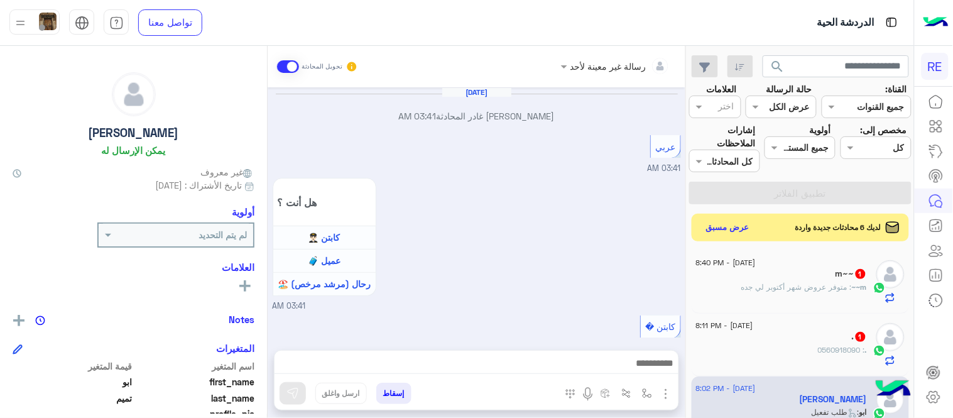
scroll to position [880, 0]
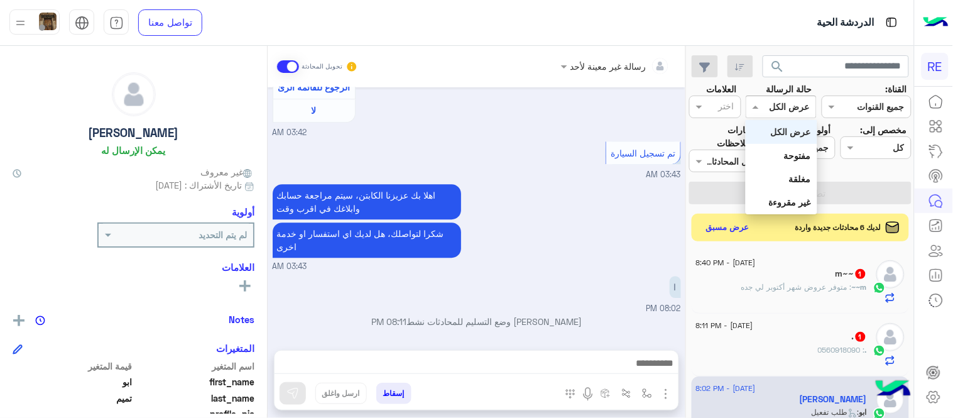
click at [765, 107] on div at bounding box center [781, 106] width 70 height 14
click at [785, 199] on b "غير مقروءة" at bounding box center [790, 202] width 42 height 11
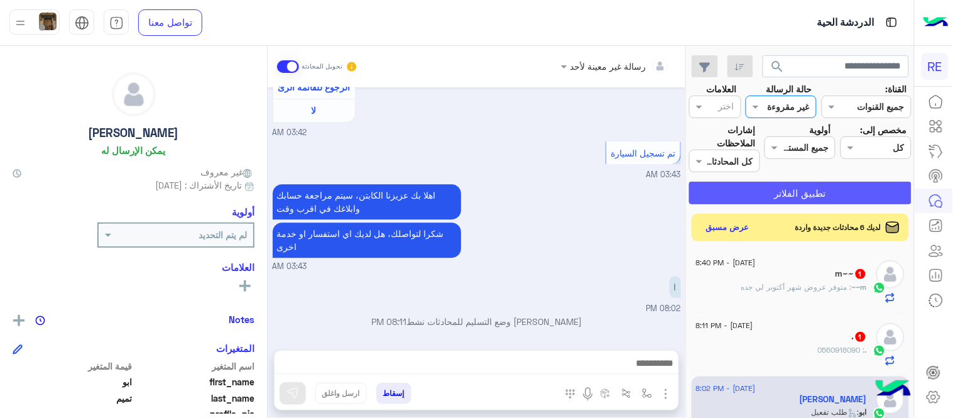
click at [785, 199] on button "تطبيق الفلاتر" at bounding box center [800, 193] width 222 height 23
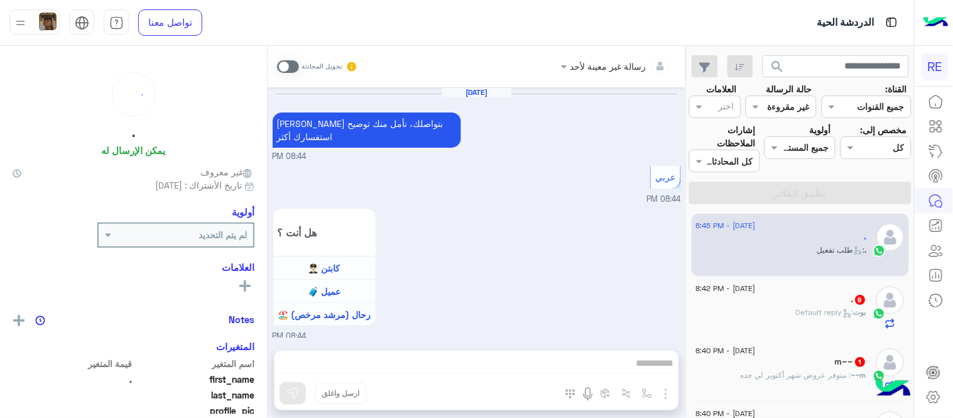
scroll to position [875, 0]
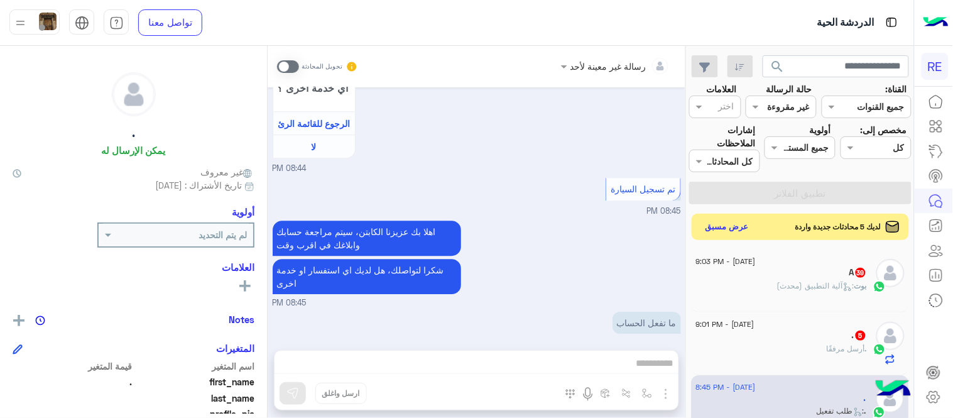
click at [746, 229] on button "عرض مسبق" at bounding box center [727, 227] width 53 height 17
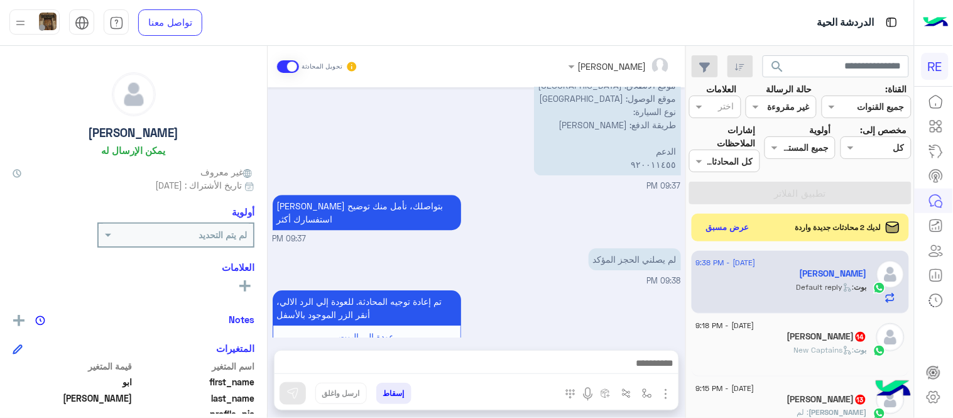
scroll to position [2147, 0]
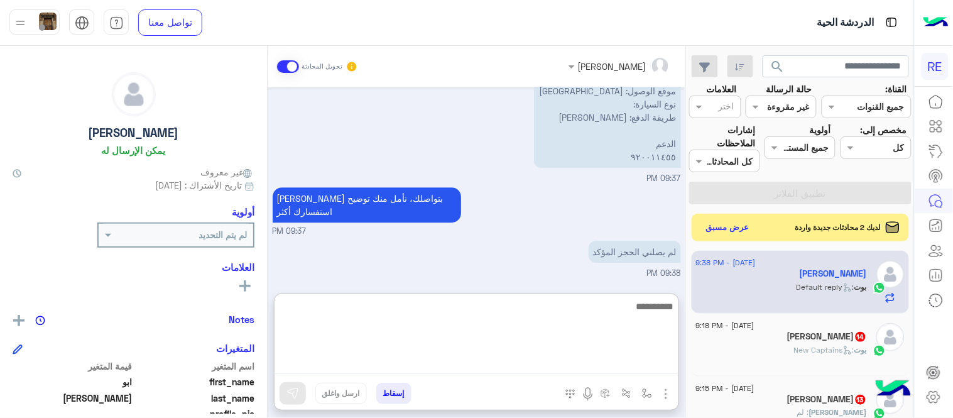
click at [479, 364] on textarea at bounding box center [477, 335] width 404 height 75
type textarea "**********"
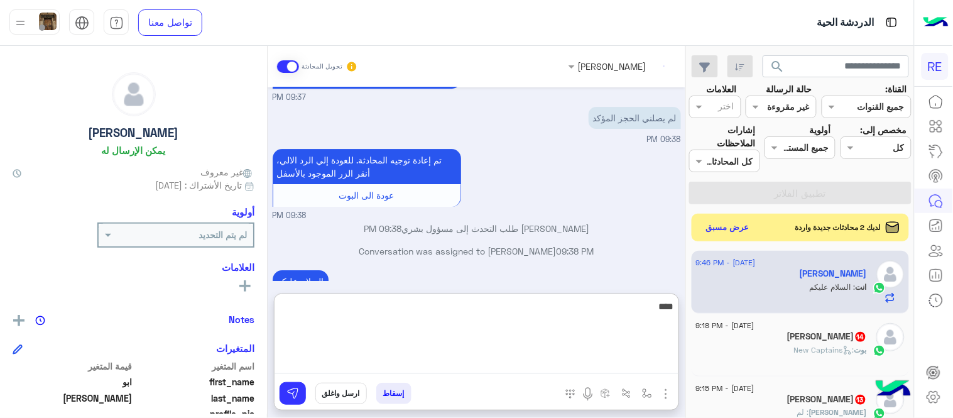
scroll to position [2303, 0]
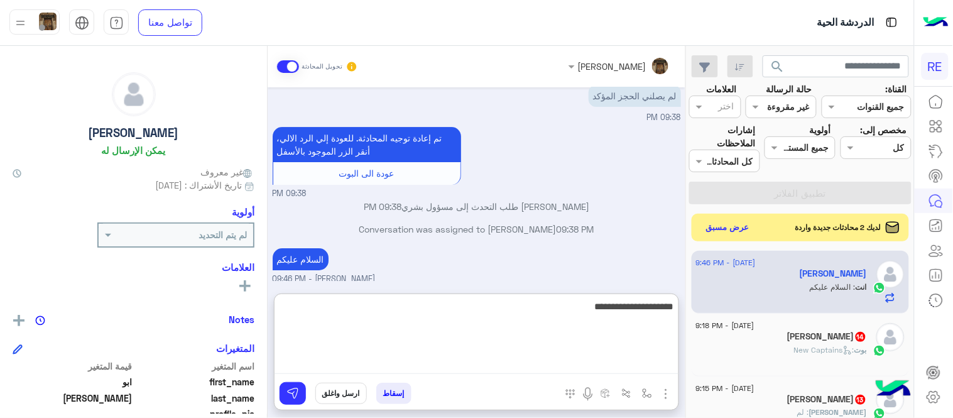
type textarea "**********"
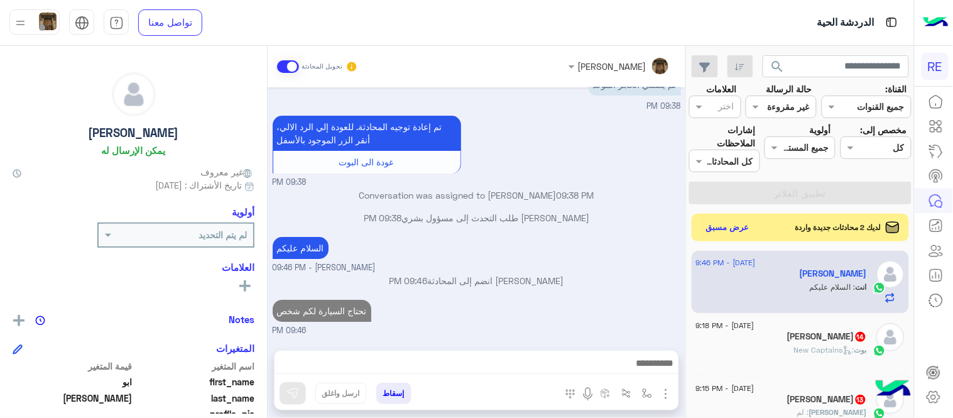
click at [565, 283] on div "[PERSON_NAME] تحويل المحادثة [DATE] [PERSON_NAME] المحادثة 09:33 PM عربي 09:33 …" at bounding box center [477, 234] width 418 height 377
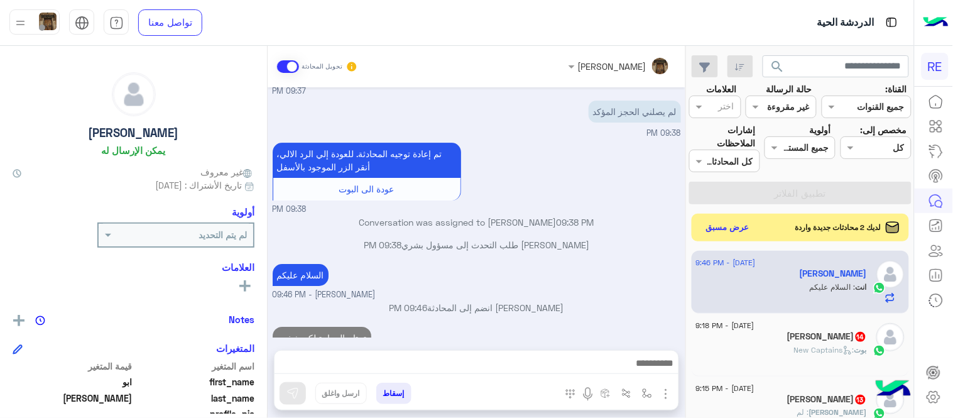
drag, startPoint x: 716, startPoint y: 238, endPoint x: 710, endPoint y: 231, distance: 8.9
click at [710, 231] on div "لديك 2 محادثات جديدة واردة عرض مسبق" at bounding box center [801, 228] width 218 height 28
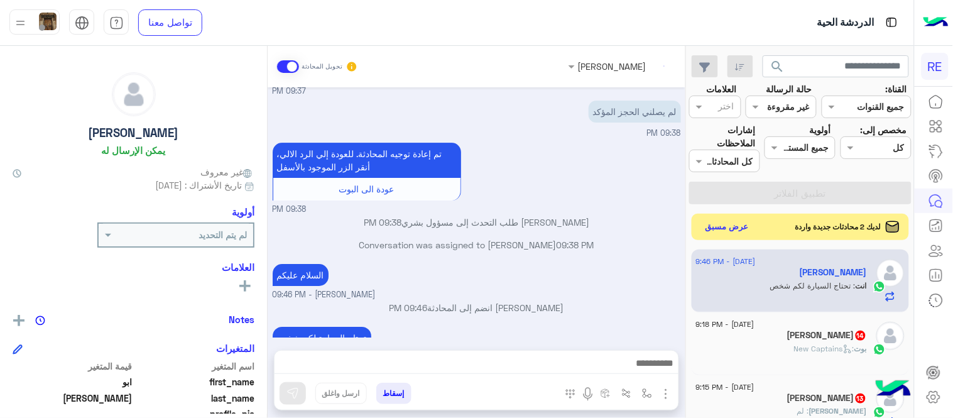
click at [710, 231] on button "عرض مسبق" at bounding box center [727, 227] width 53 height 17
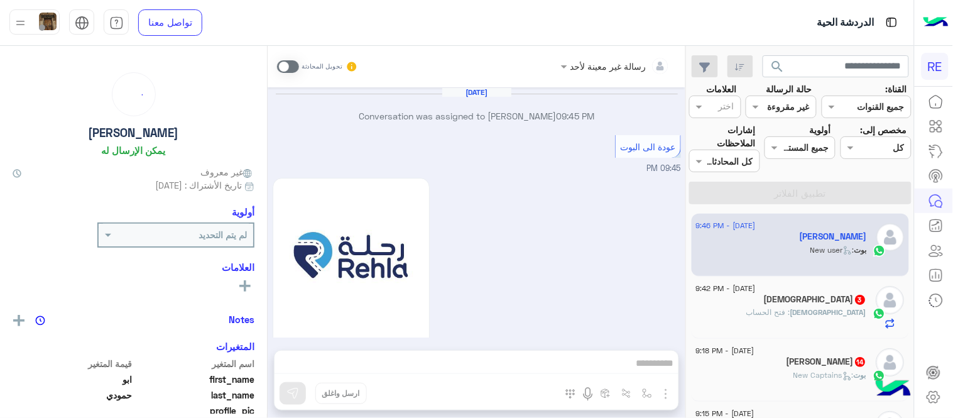
scroll to position [705, 0]
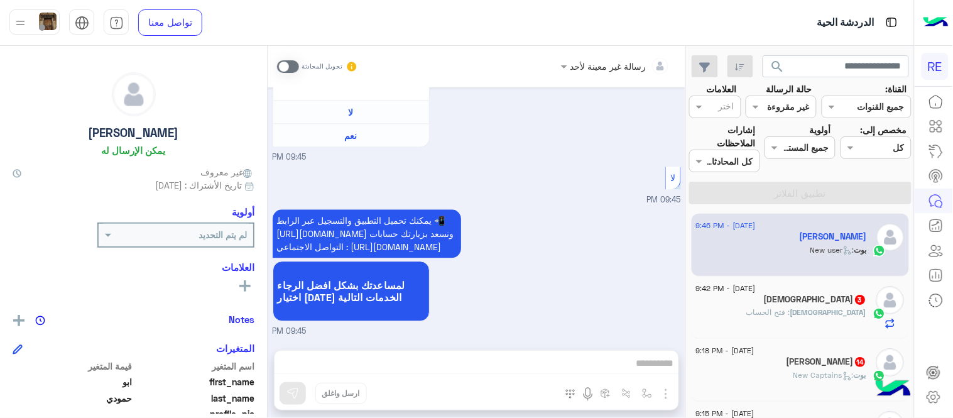
click at [277, 68] on span at bounding box center [288, 66] width 22 height 13
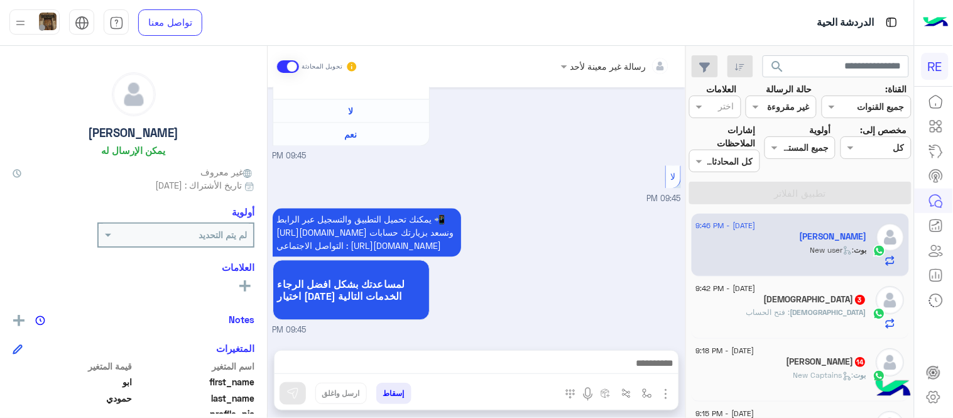
scroll to position [727, 0]
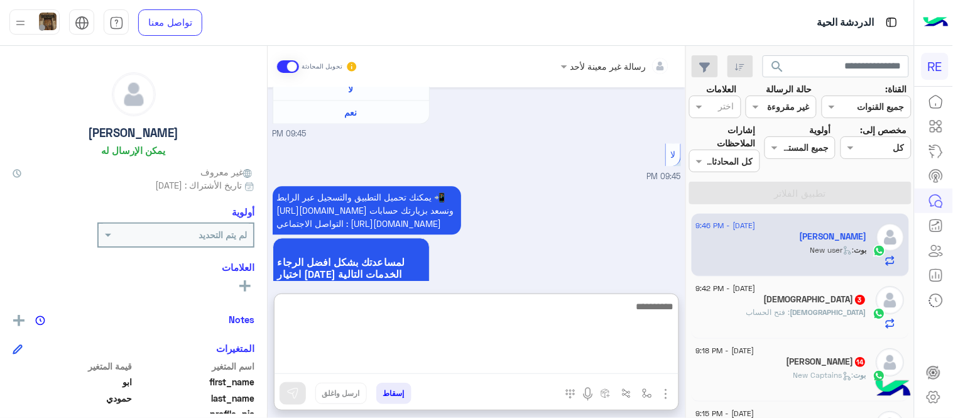
click at [519, 373] on textarea at bounding box center [477, 335] width 404 height 75
type textarea "**********"
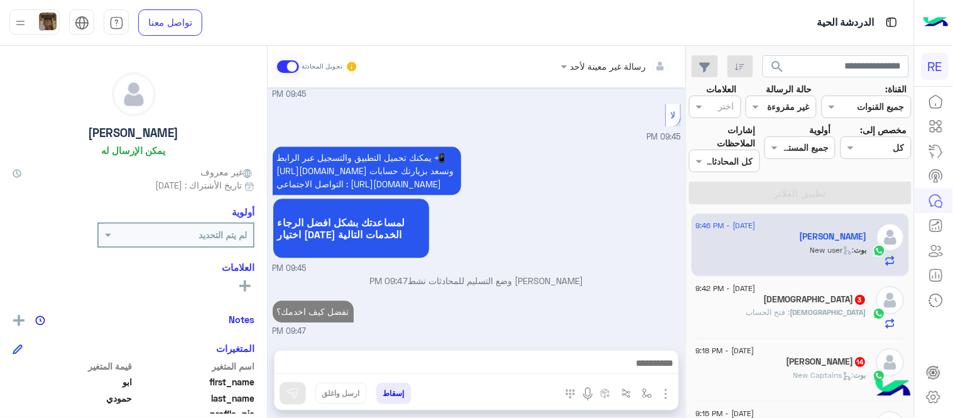
click at [511, 248] on div "[DATE] Conversation was assigned to [PERSON_NAME] 09:45 PM عودة الى البوت 09:45…" at bounding box center [477, 212] width 418 height 250
click at [804, 305] on div "[DEMOGRAPHIC_DATA] 3" at bounding box center [781, 300] width 171 height 13
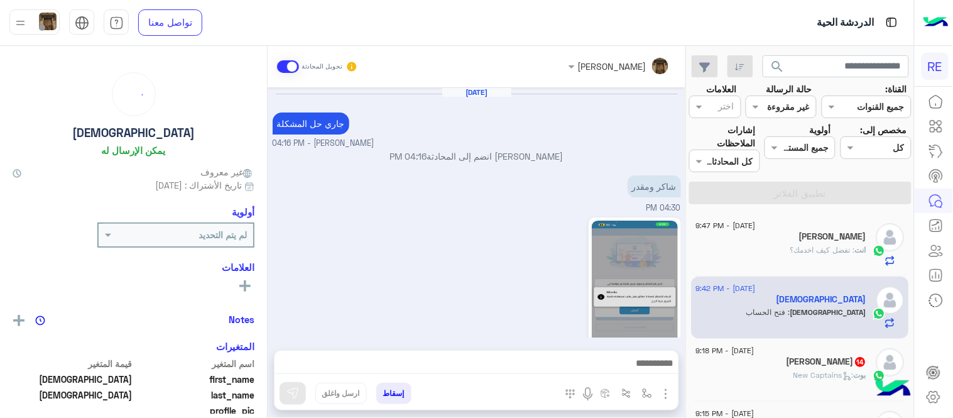
scroll to position [285, 0]
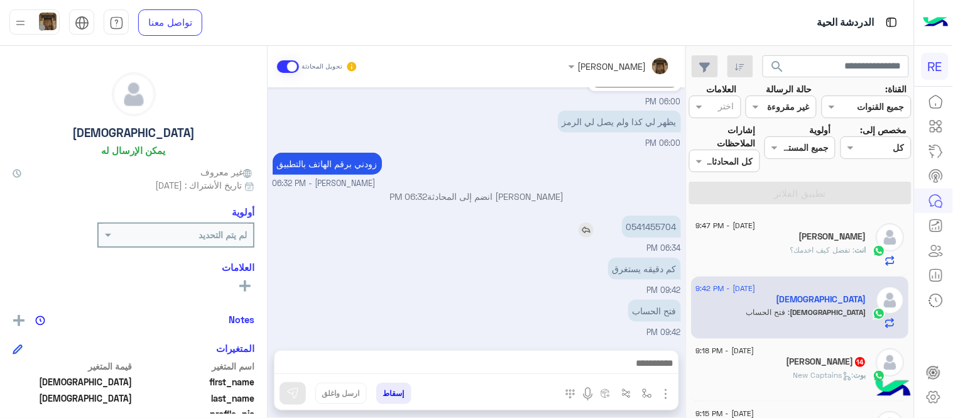
click at [658, 227] on p "0541455704" at bounding box center [651, 227] width 59 height 22
copy p "0541455704"
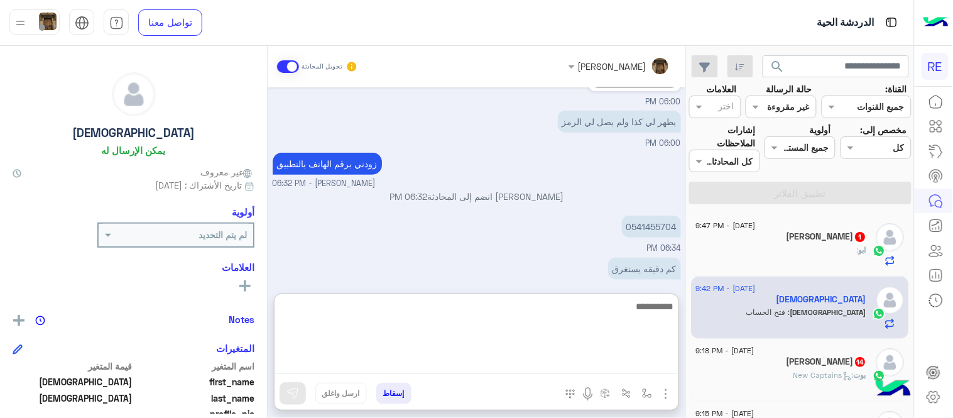
click at [484, 361] on textarea at bounding box center [477, 335] width 404 height 75
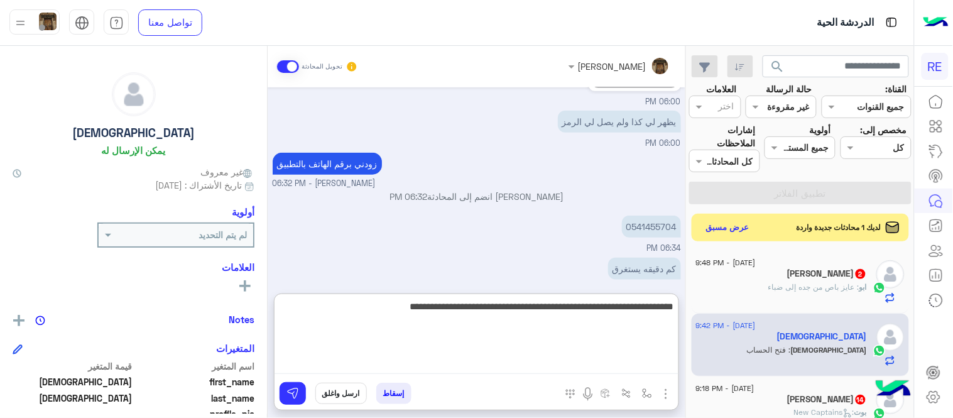
type textarea "**********"
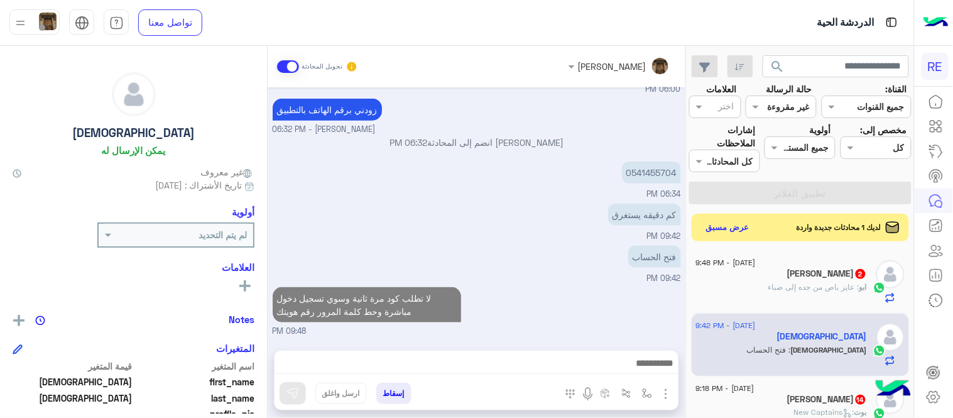
click at [562, 251] on div "[DATE] جاري حل المشكلة Terhal Almodon - 04:16 PM [PERSON_NAME] انضم إلى المحادث…" at bounding box center [477, 212] width 418 height 250
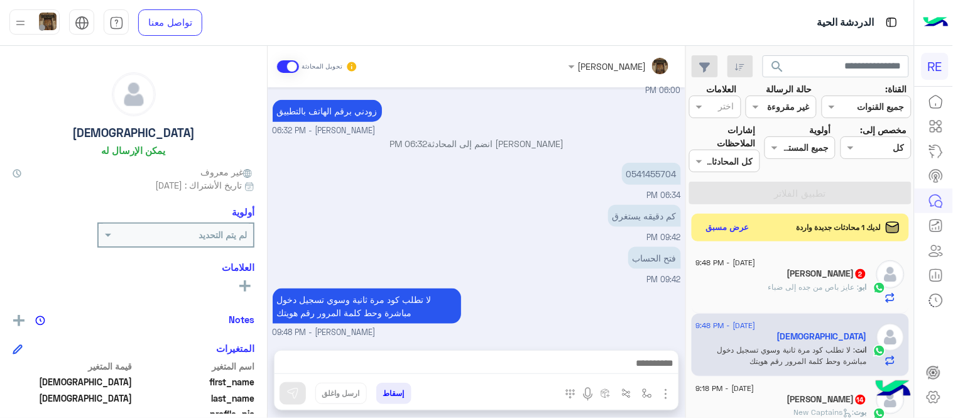
click at [758, 281] on div "ابو : [PERSON_NAME] باص من جده إلى ضباء" at bounding box center [781, 292] width 171 height 22
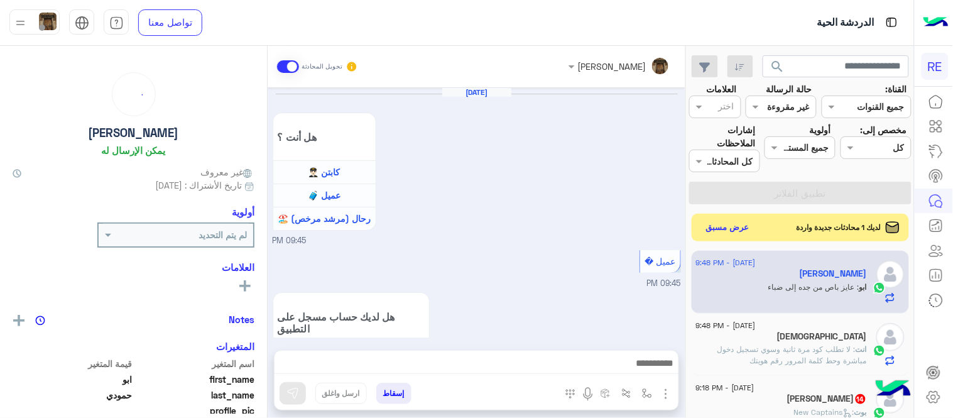
scroll to position [435, 0]
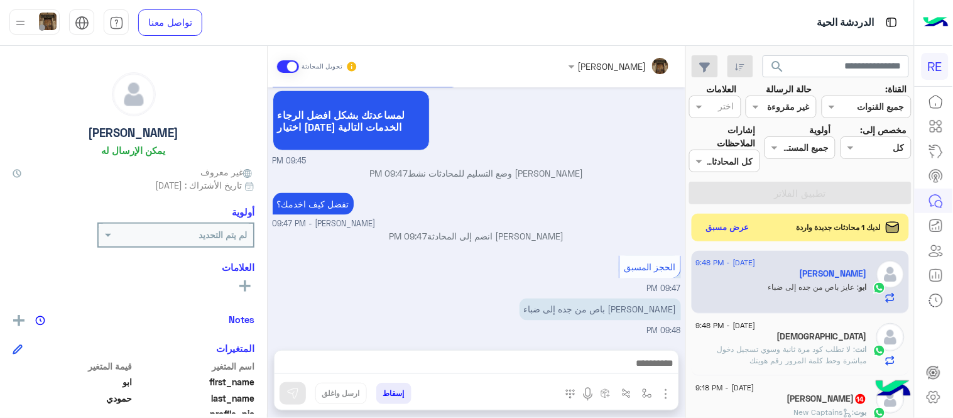
click at [559, 374] on div at bounding box center [477, 366] width 404 height 31
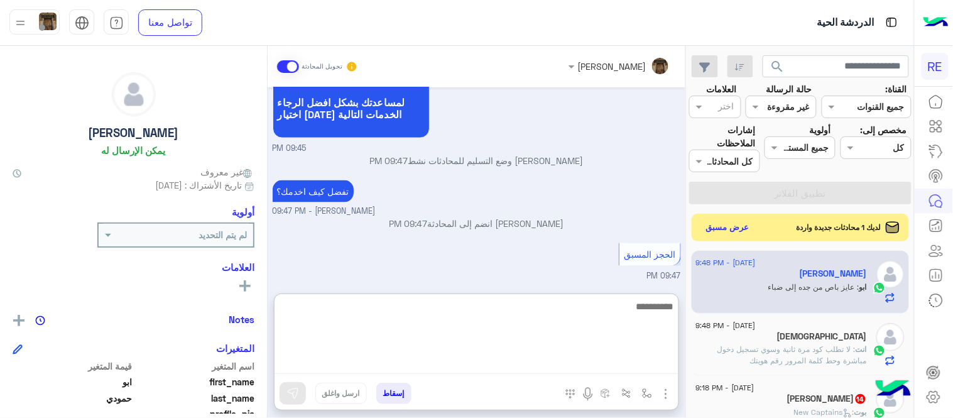
click at [547, 369] on textarea at bounding box center [477, 335] width 404 height 75
type textarea "**********"
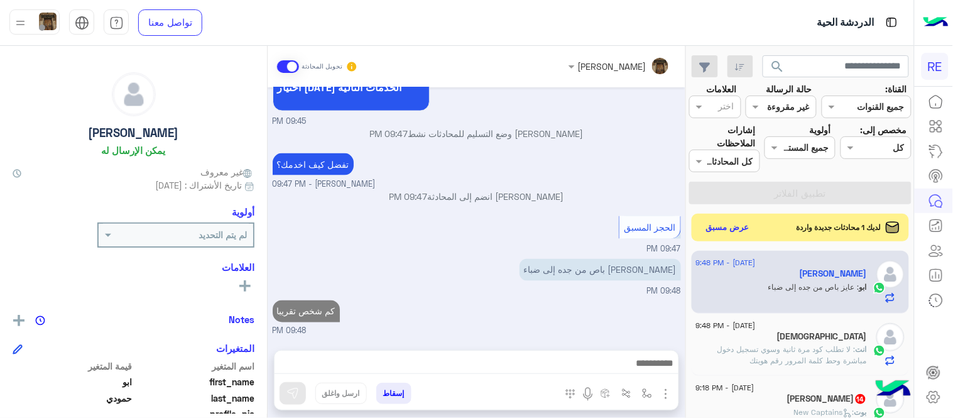
scroll to position [475, 0]
click at [549, 272] on div "[DATE] هل أنت ؟ كابتن 👨🏻‍✈️ عميل 🧳 رحال (مرشد مرخص) 🏖️ 09:45 PM عميل � 09:45 PM…" at bounding box center [477, 212] width 418 height 250
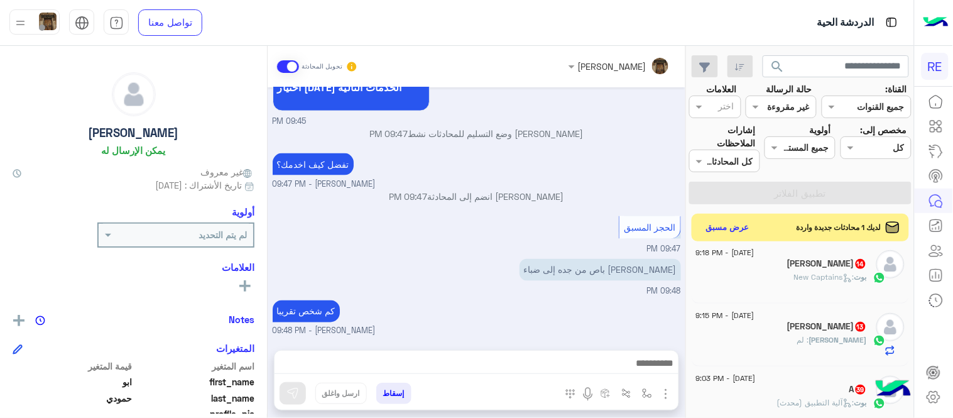
click at [773, 273] on div "بوت : New Captains" at bounding box center [781, 282] width 171 height 22
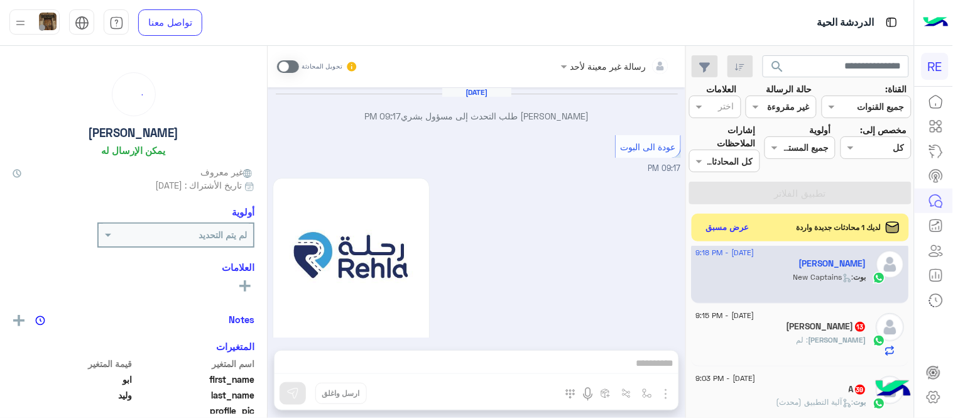
scroll to position [1056, 0]
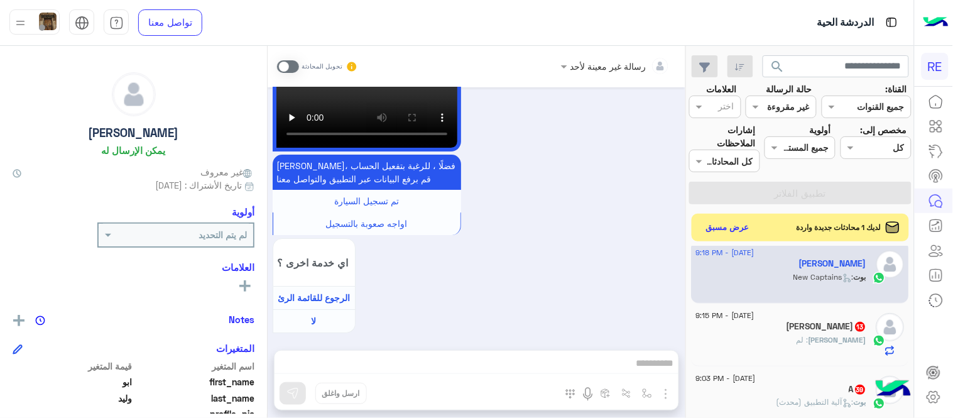
click at [278, 69] on span at bounding box center [288, 66] width 22 height 13
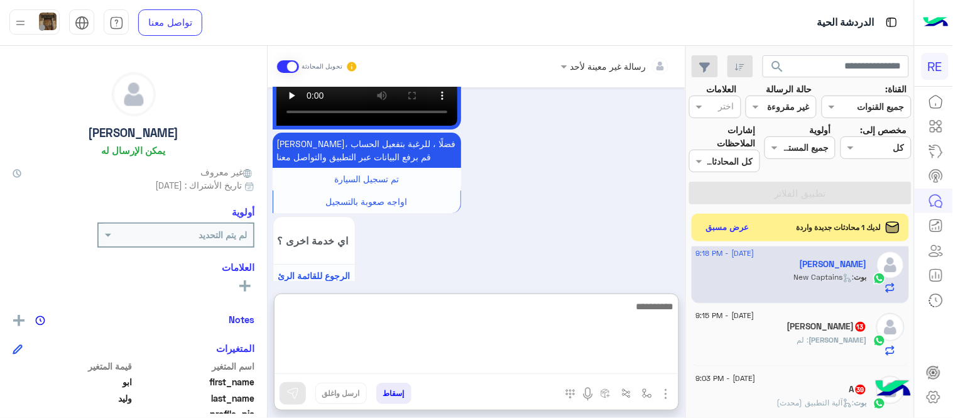
click at [481, 366] on textarea at bounding box center [477, 335] width 404 height 75
type textarea "**********"
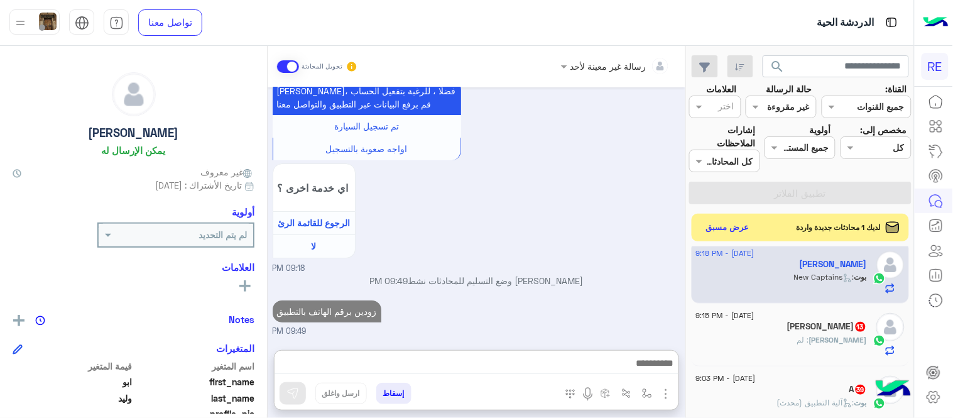
click at [824, 329] on div "[PERSON_NAME] 13" at bounding box center [781, 327] width 171 height 13
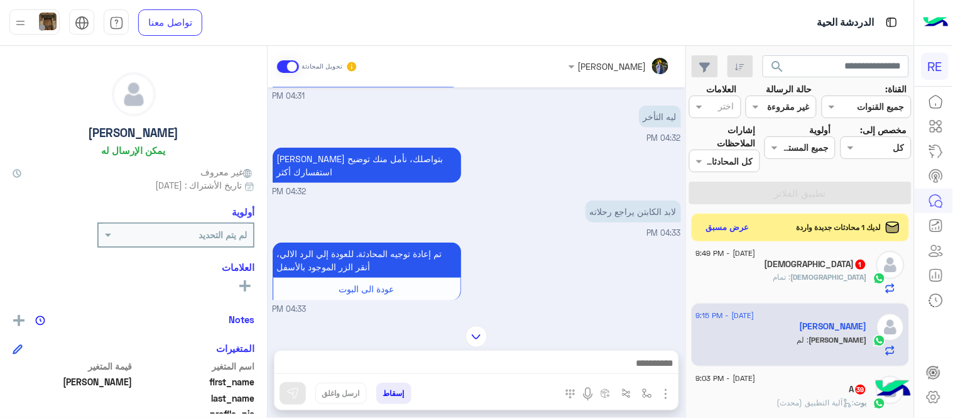
scroll to position [1647, 0]
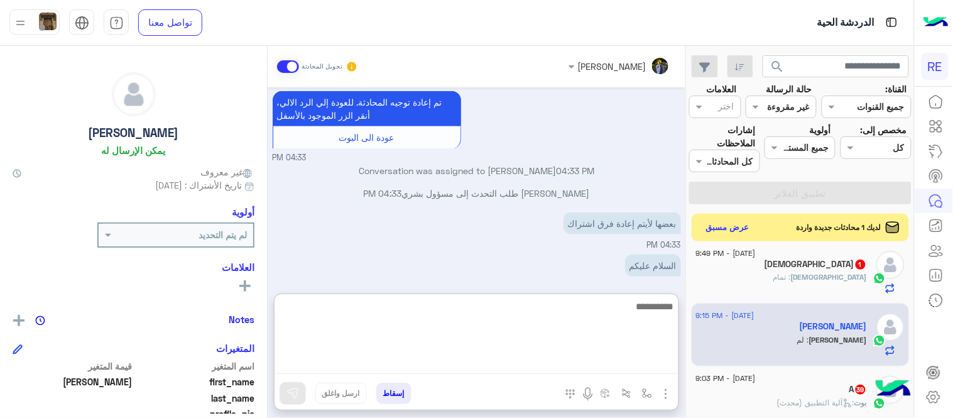
click at [473, 359] on textarea at bounding box center [477, 335] width 404 height 75
type textarea "**********"
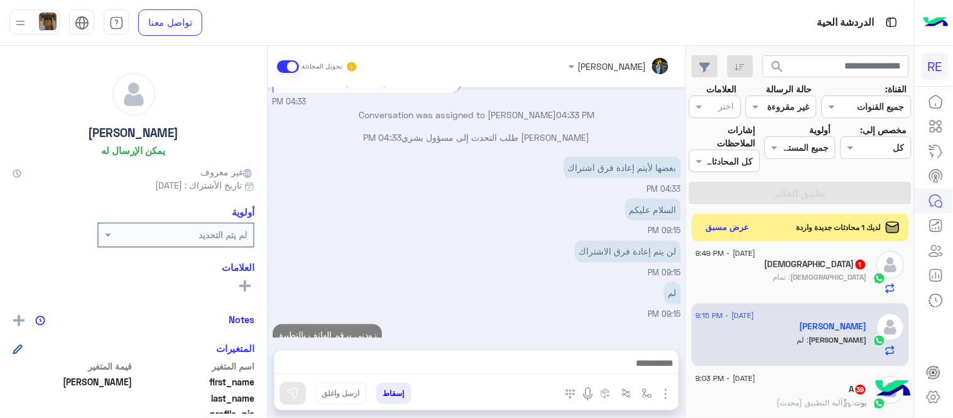
click at [621, 243] on div "[DATE] تم إعادة توجيه المحادثة. للعودة إلي الرد الالي، أنقر الزر الموجود بالأسف…" at bounding box center [477, 212] width 418 height 250
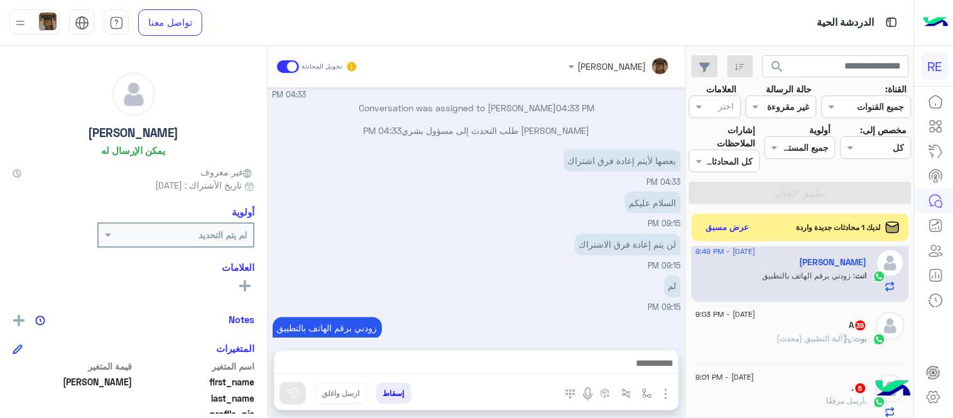
scroll to position [249, 0]
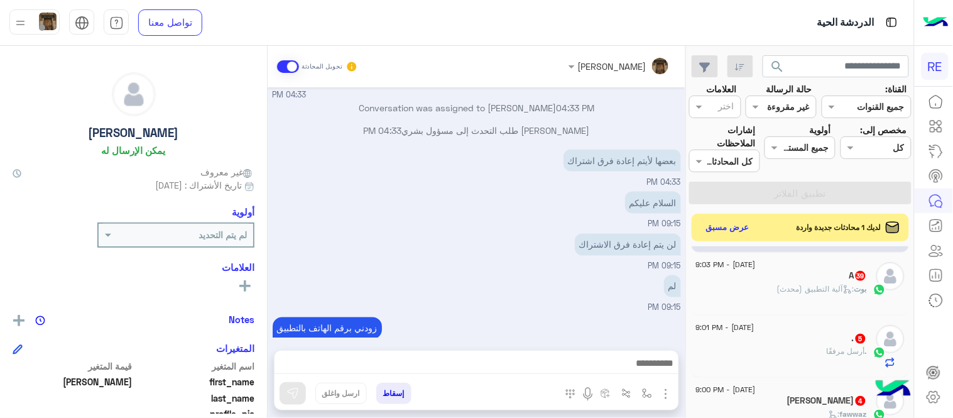
click at [798, 281] on div "A 39" at bounding box center [781, 276] width 171 height 13
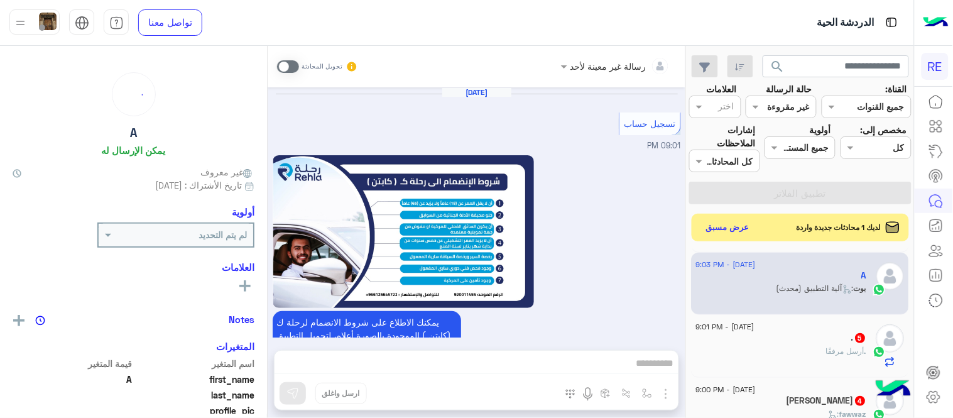
scroll to position [1689, 0]
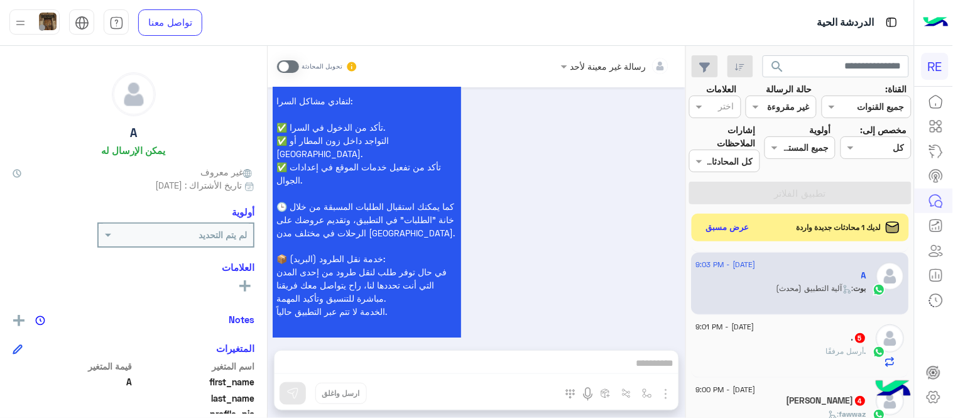
click at [291, 65] on span at bounding box center [288, 66] width 22 height 13
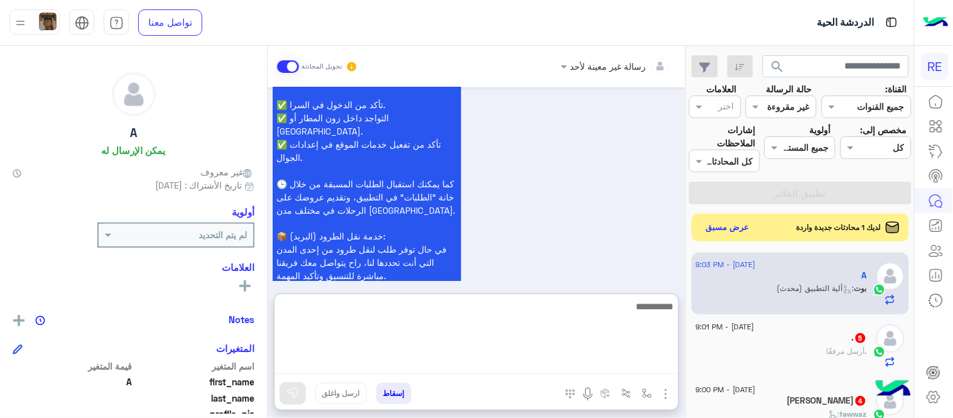
click at [479, 363] on textarea at bounding box center [477, 335] width 404 height 75
type textarea "**********"
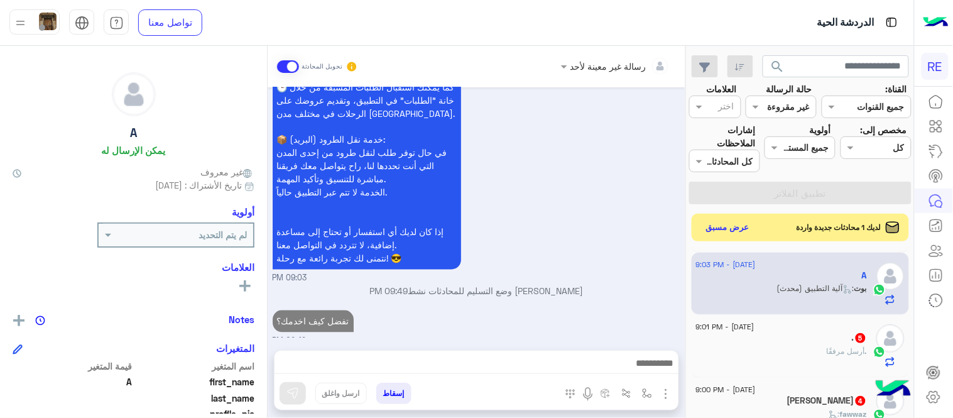
scroll to position [1767, 0]
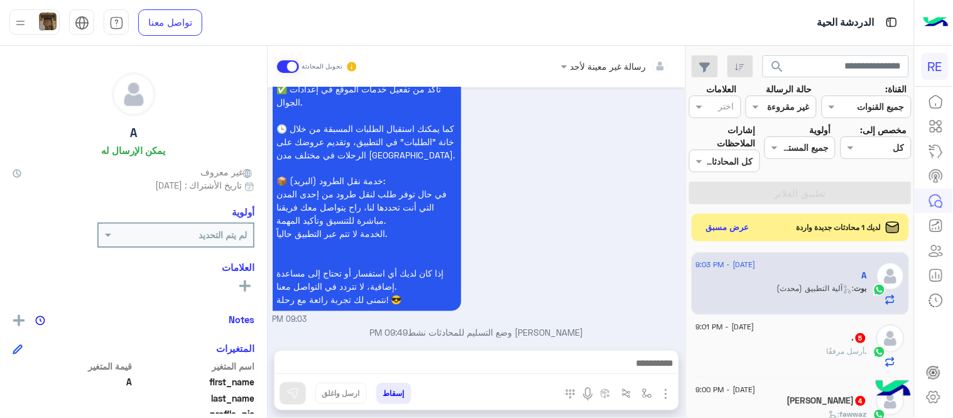
click at [839, 341] on div ". 5" at bounding box center [781, 338] width 171 height 13
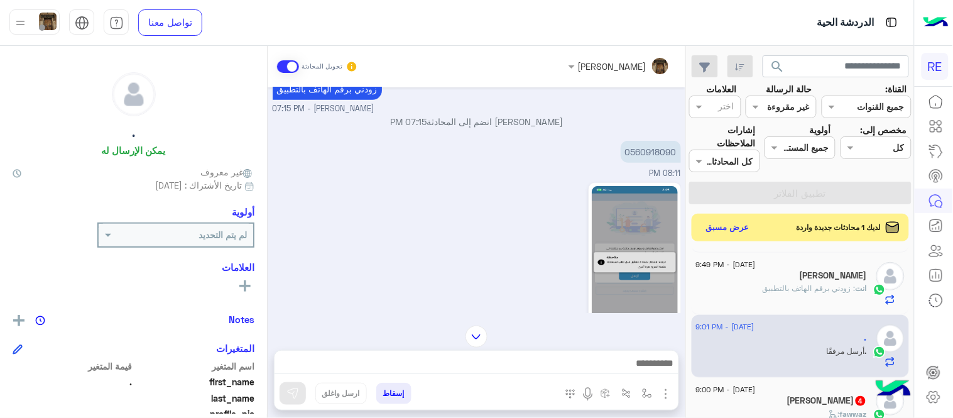
scroll to position [170, 0]
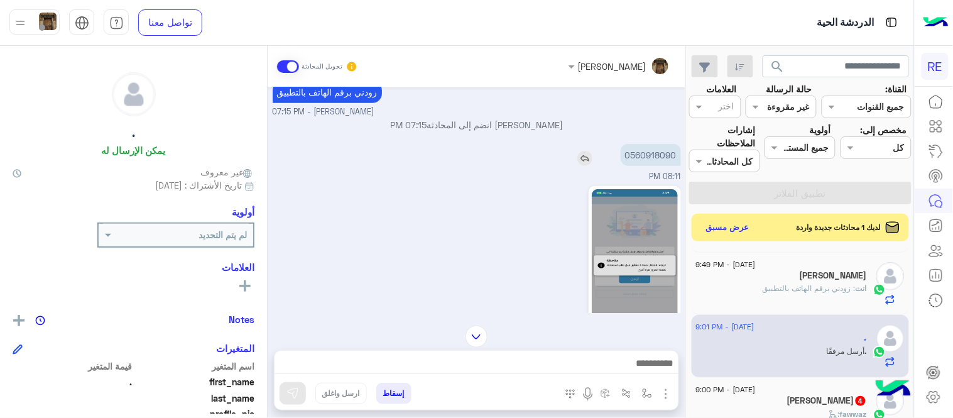
click at [652, 144] on p "0560918090" at bounding box center [651, 155] width 60 height 22
copy p "0560918090"
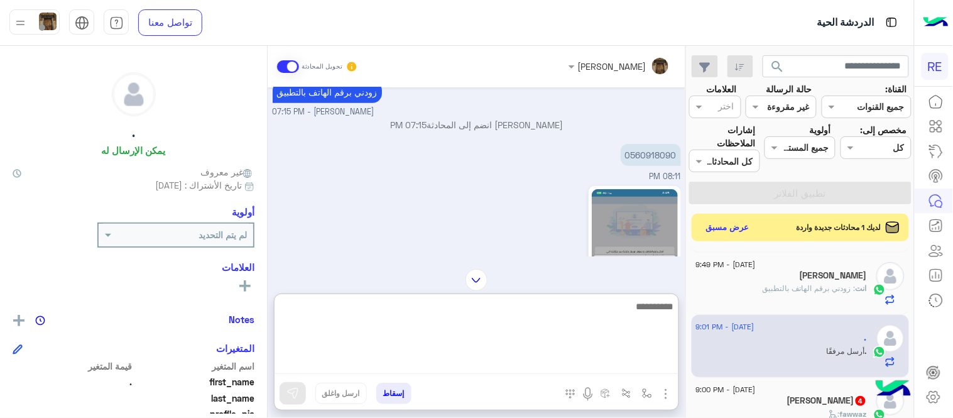
click at [489, 362] on textarea at bounding box center [477, 335] width 404 height 75
type textarea "**********"
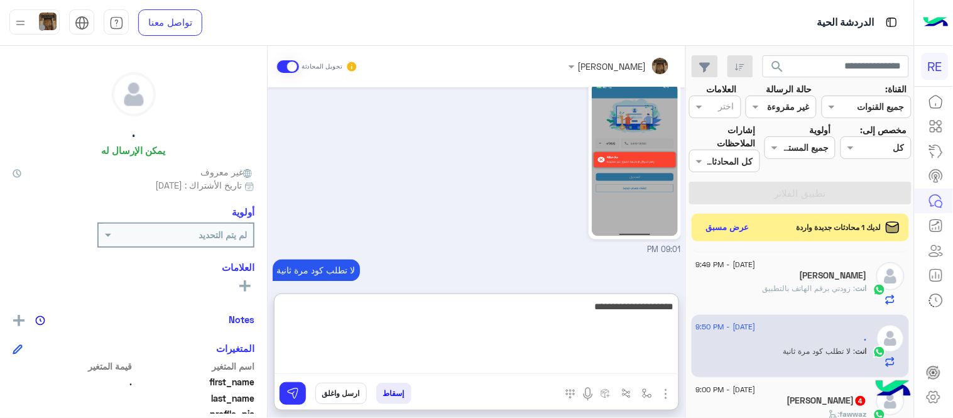
type textarea "**********"
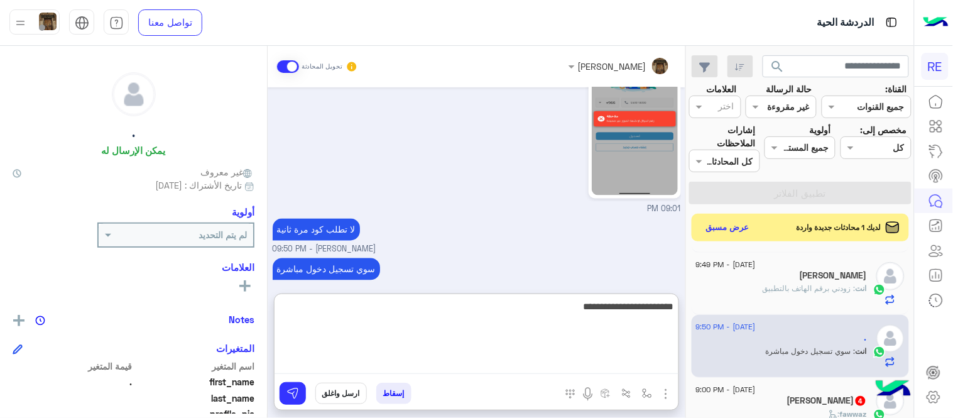
type textarea "**********"
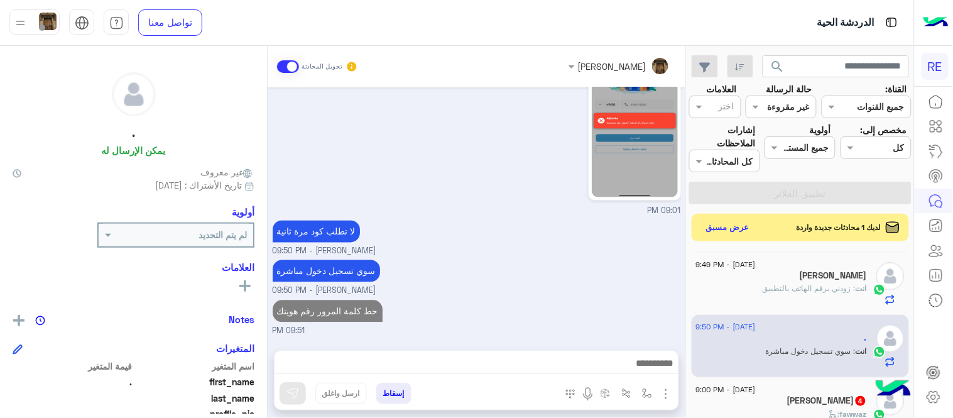
click at [569, 209] on div "[DATE] الوو 04:11 PM ماهو راضي يشتغل التطبيق 07:06 PM يقول الرمز خطا وماتجي رسا…" at bounding box center [477, 212] width 418 height 250
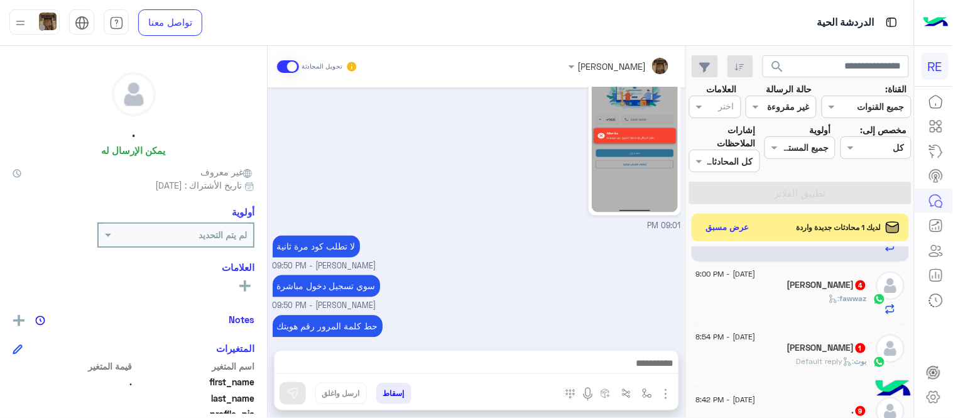
scroll to position [369, 0]
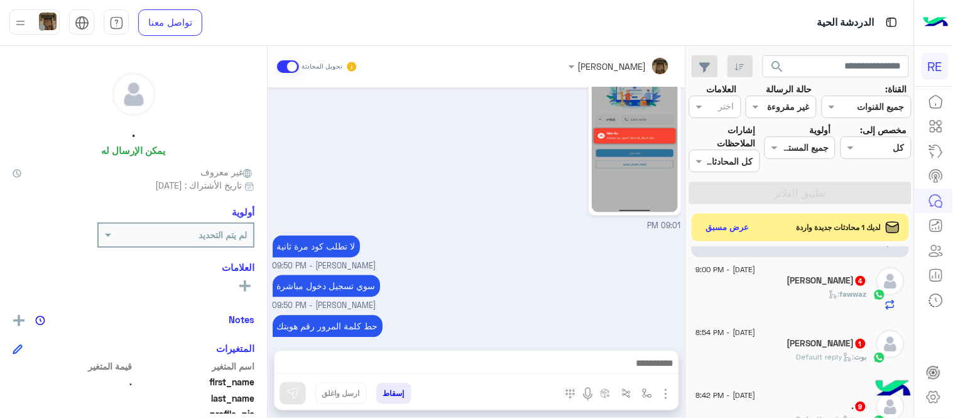
click at [784, 298] on div "fawwaz :" at bounding box center [781, 299] width 171 height 22
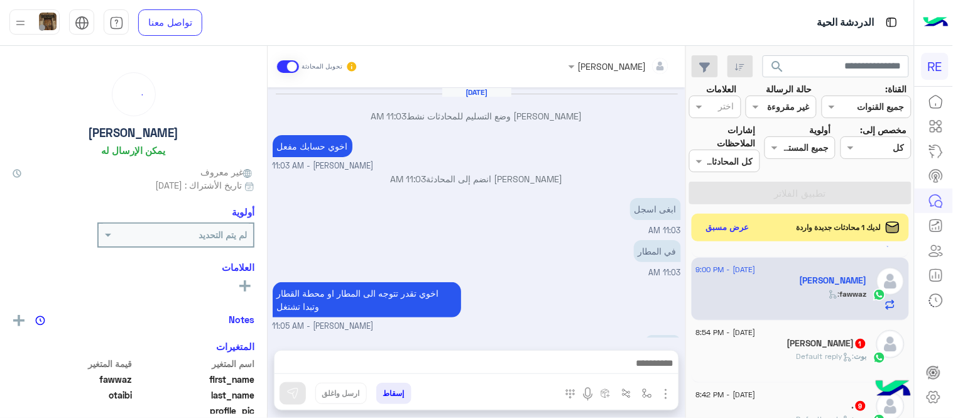
scroll to position [161, 0]
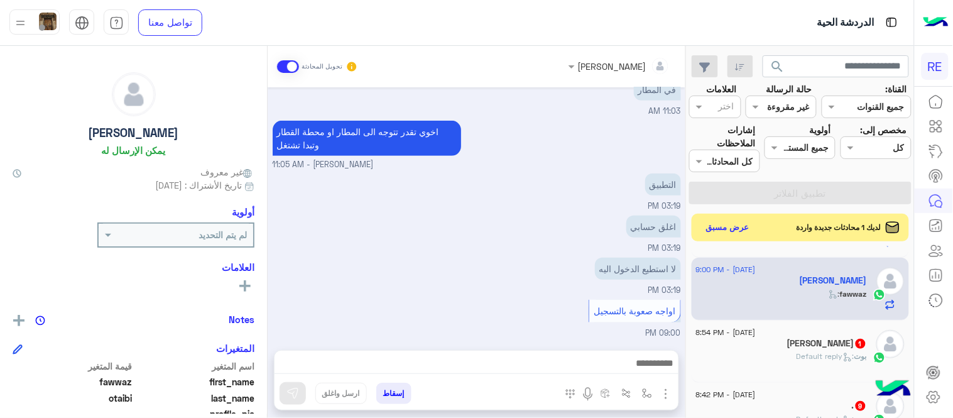
click at [480, 376] on div at bounding box center [477, 366] width 404 height 31
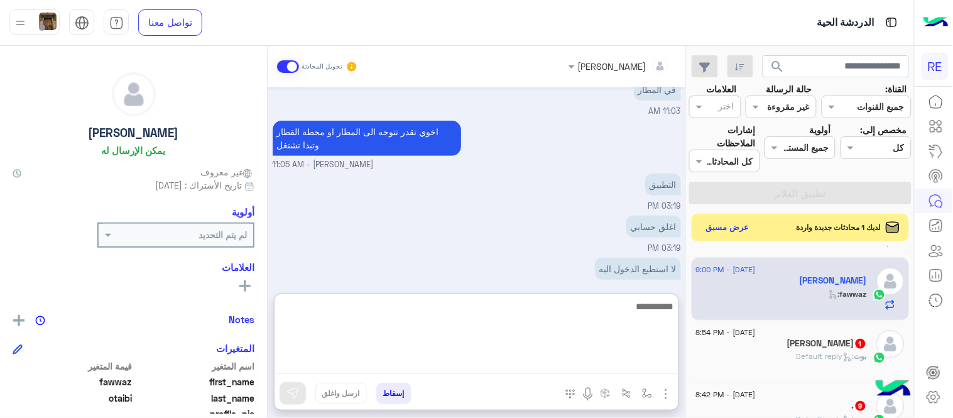
click at [462, 364] on textarea at bounding box center [477, 335] width 404 height 75
type textarea "**********"
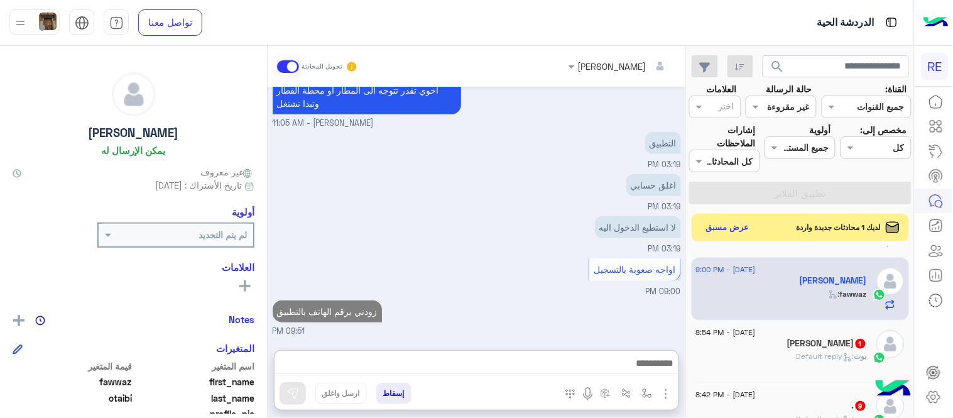
click at [740, 347] on div "[PERSON_NAME] 1" at bounding box center [781, 344] width 171 height 13
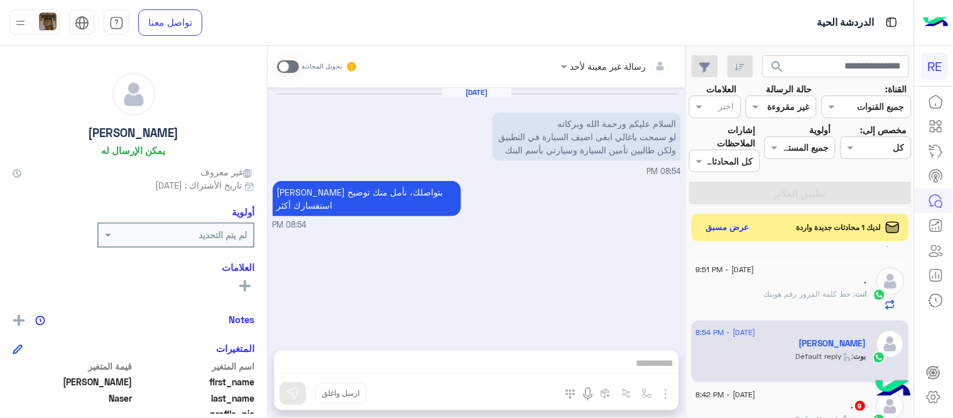
drag, startPoint x: 369, startPoint y: 105, endPoint x: 359, endPoint y: 107, distance: 9.6
click at [359, 107] on div "[DATE] السلام عليكم ورحمة الله وبركاته لو سمحت ياغالي ابغى اضيف السيارة في التط…" at bounding box center [477, 132] width 408 height 90
click at [291, 68] on span at bounding box center [288, 66] width 22 height 13
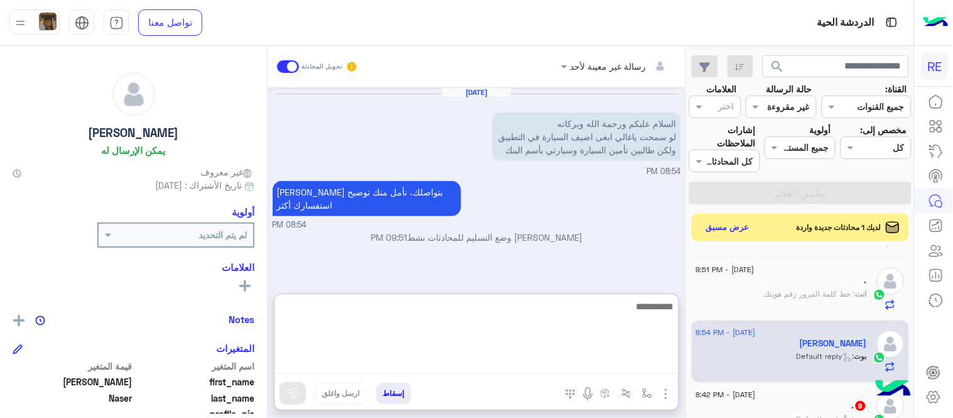
click at [424, 363] on textarea at bounding box center [477, 335] width 404 height 75
type textarea "**********"
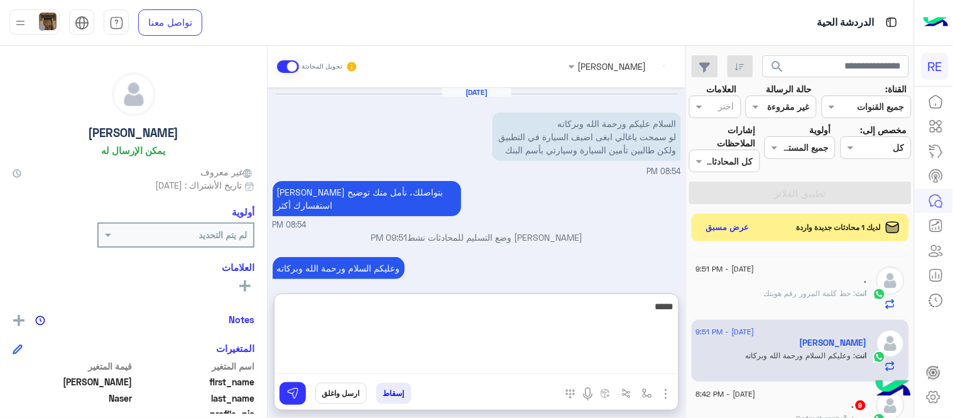
scroll to position [23, 0]
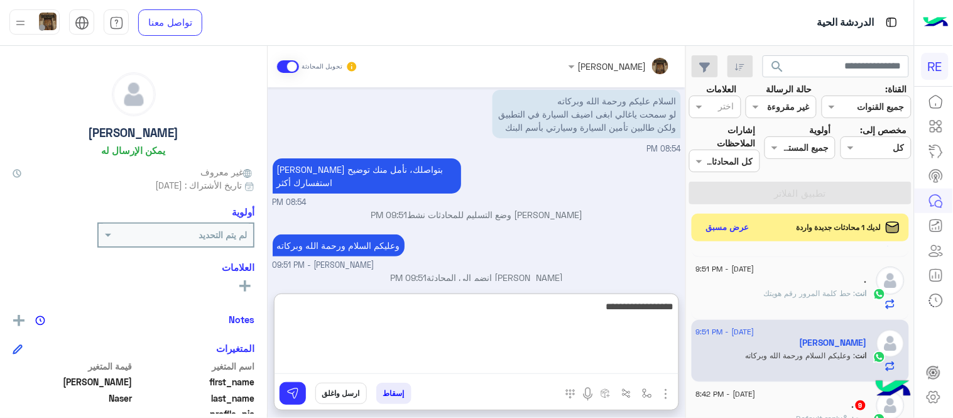
type textarea "**********"
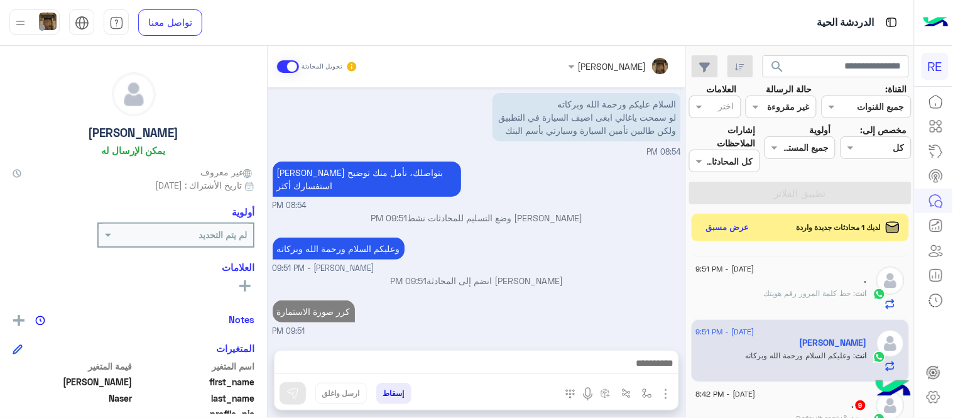
scroll to position [6, 0]
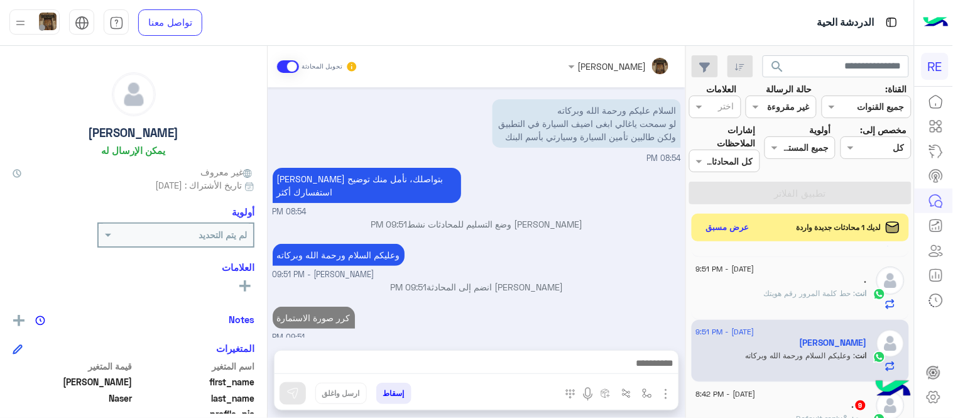
click at [584, 271] on div "[DATE] السلام عليكم ورحمة الله وبركاته لو سمحت ياغالي ابغى اضيف السيارة في التط…" at bounding box center [477, 212] width 418 height 250
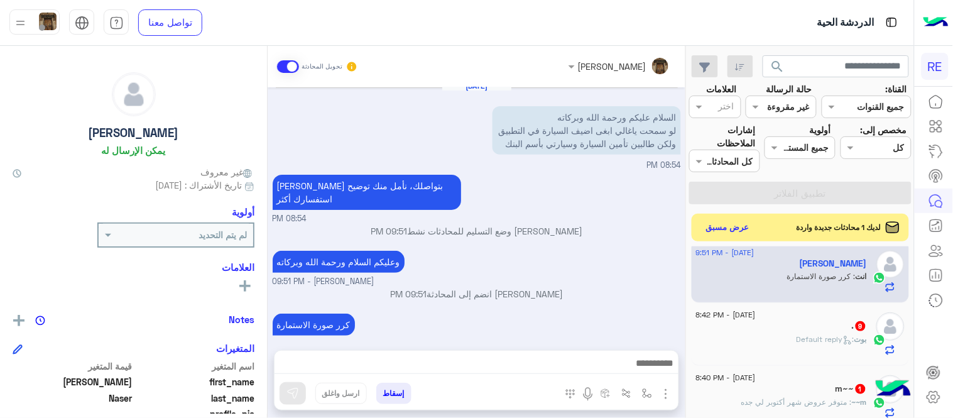
scroll to position [454, 0]
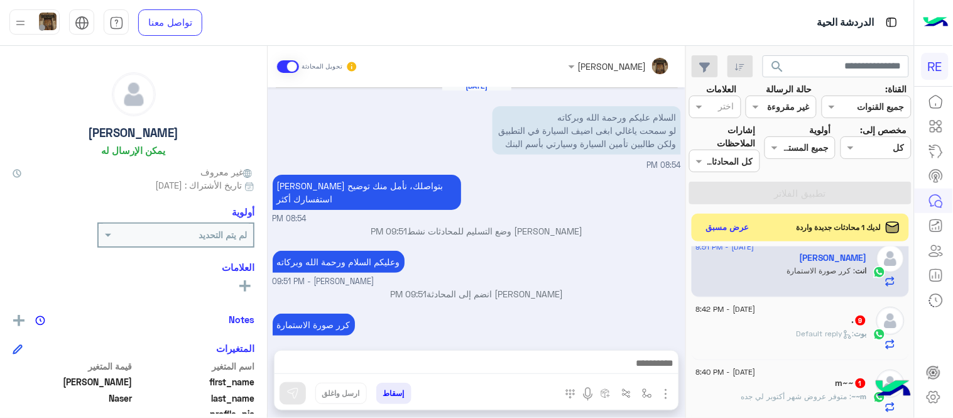
click at [780, 324] on div ". 9" at bounding box center [781, 321] width 171 height 13
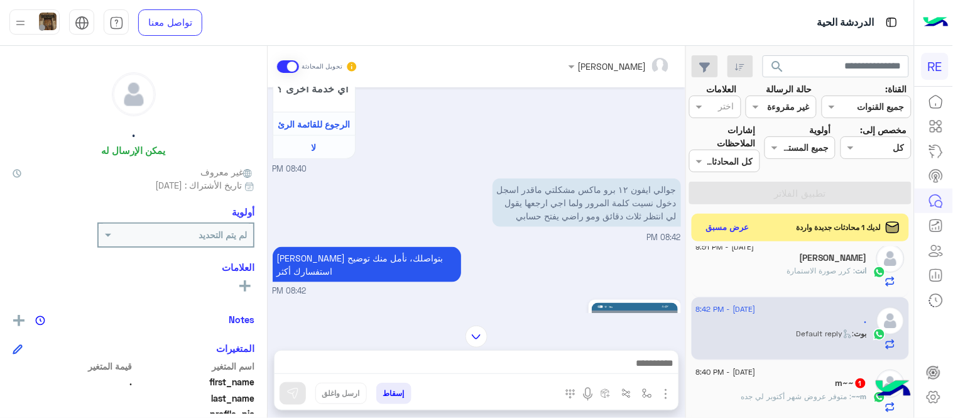
scroll to position [309, 0]
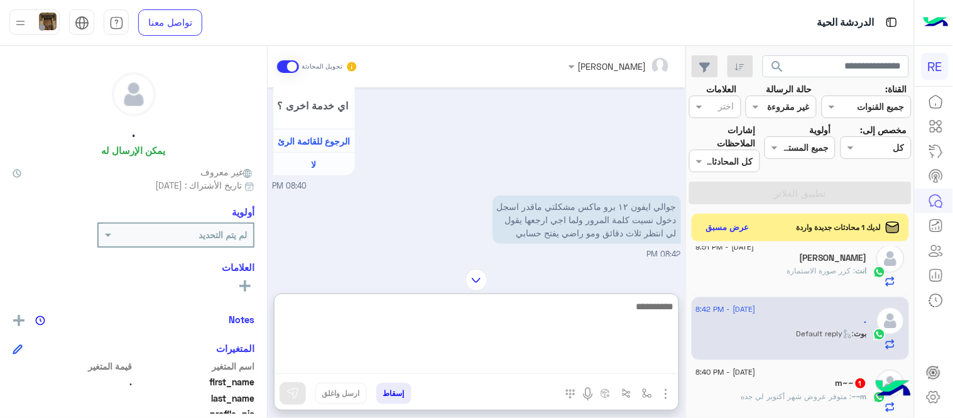
click at [557, 368] on textarea at bounding box center [477, 335] width 404 height 75
type textarea "**********"
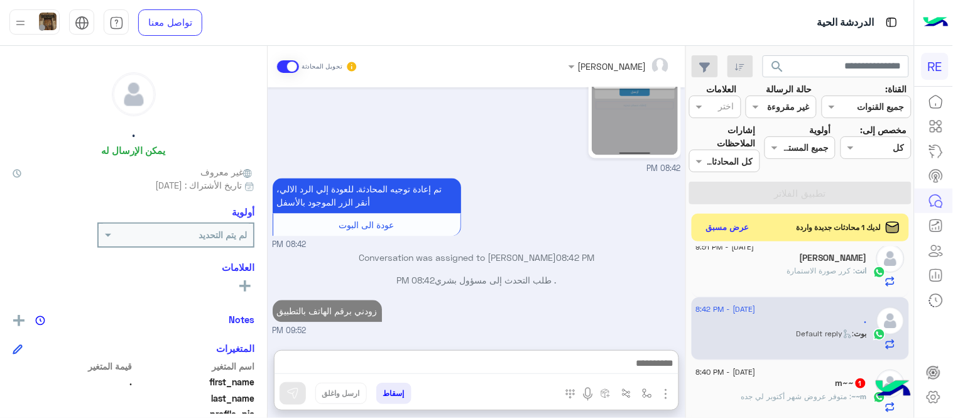
scroll to position [620, 0]
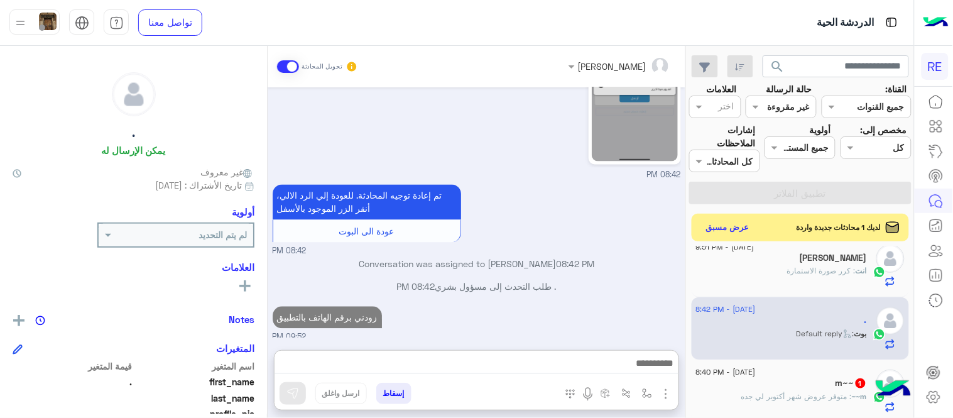
click at [794, 404] on div "m~~ : متوفر عروض شهر أكتوبر لي جده" at bounding box center [781, 402] width 171 height 22
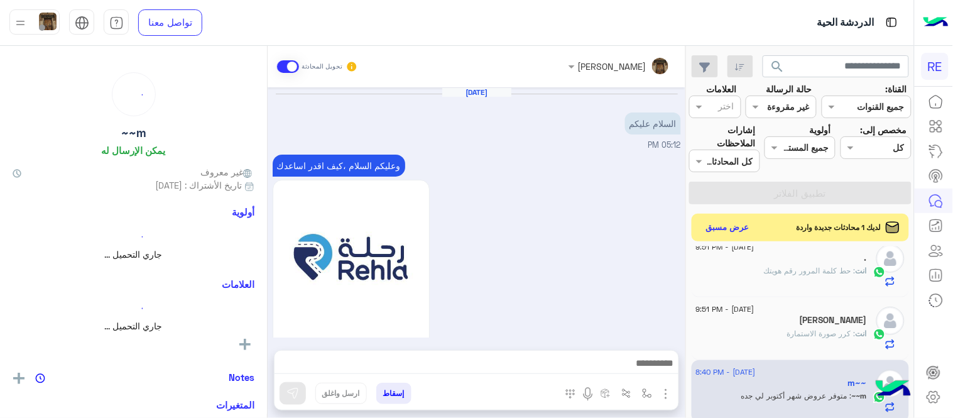
scroll to position [456, 0]
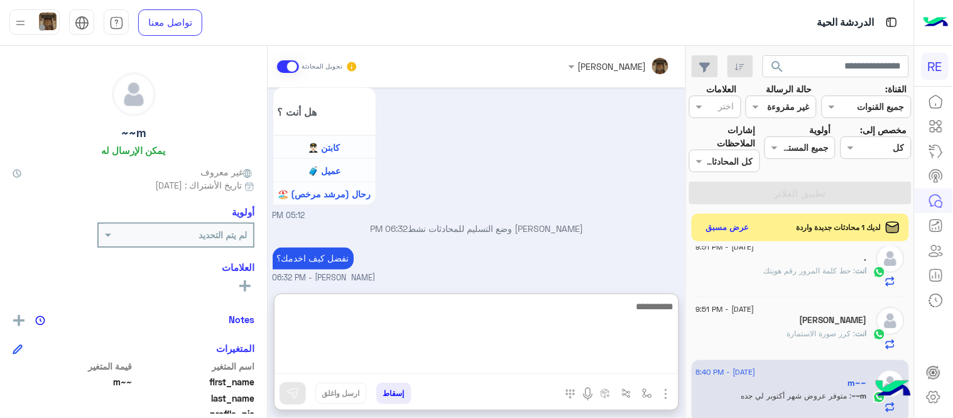
click at [531, 361] on textarea at bounding box center [477, 335] width 404 height 75
click at [479, 325] on textarea "**********" at bounding box center [477, 335] width 404 height 75
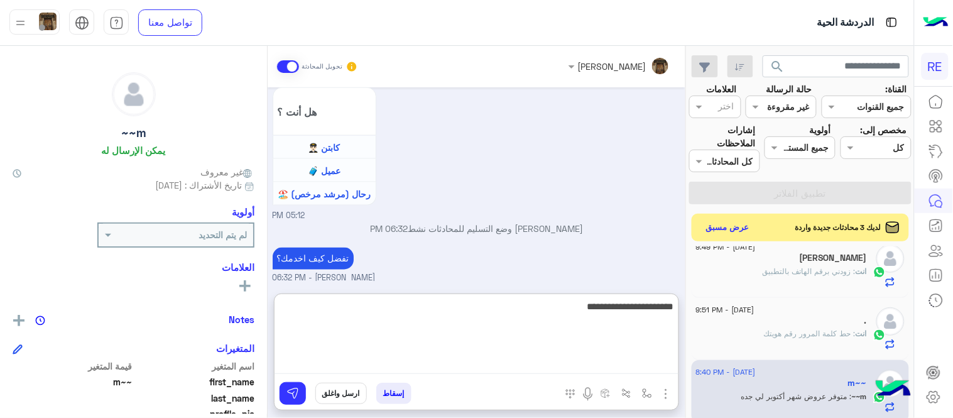
type textarea "**********"
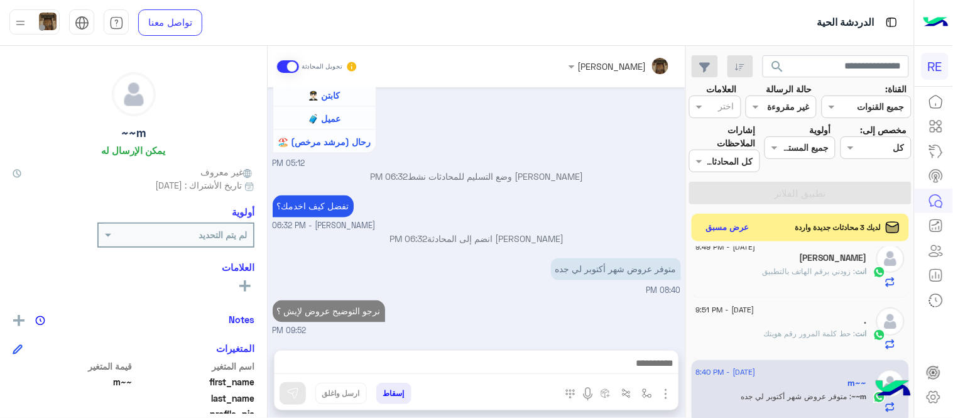
click at [562, 261] on div "[DATE] السلام عليكم 05:12 PM وعليكم السلام ،كيف اقدر اساعدك اهلًا بك في تطبيق ر…" at bounding box center [477, 212] width 418 height 250
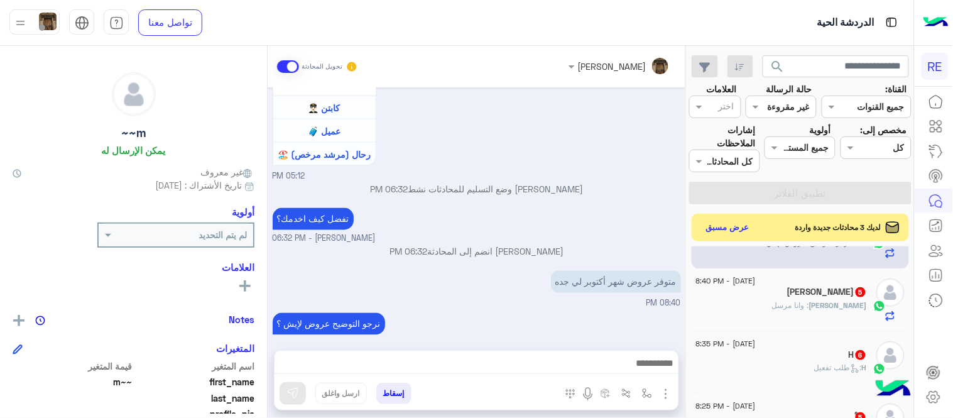
scroll to position [589, 0]
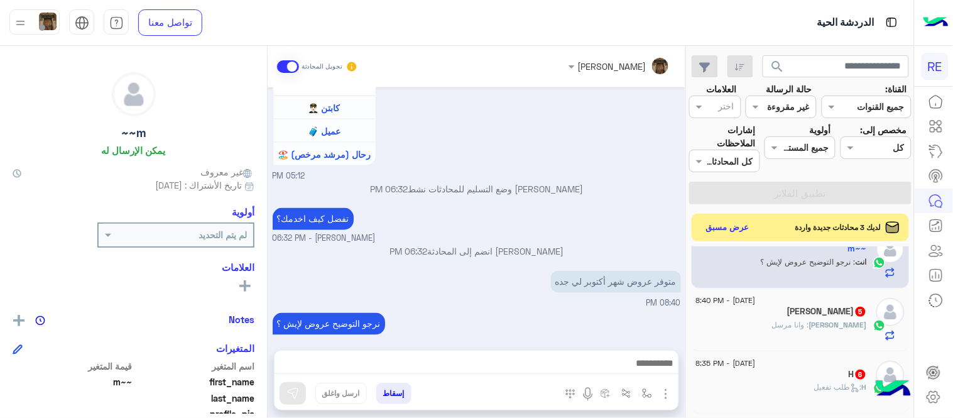
click at [779, 318] on div "حمد 5" at bounding box center [781, 312] width 171 height 13
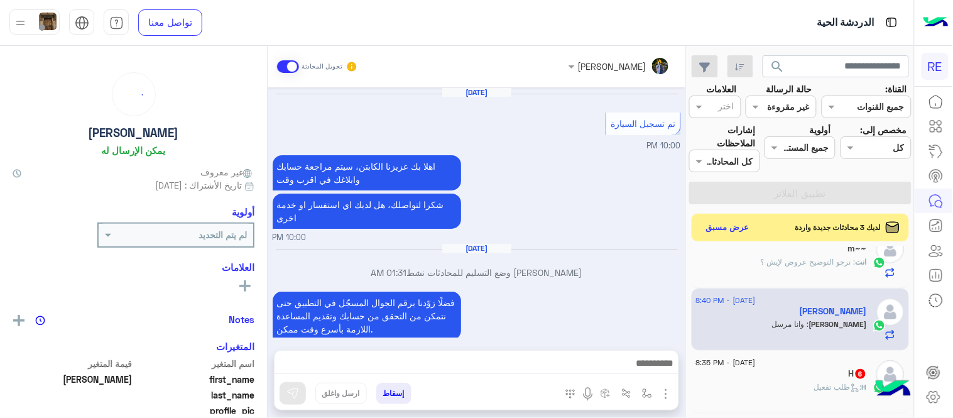
scroll to position [249, 0]
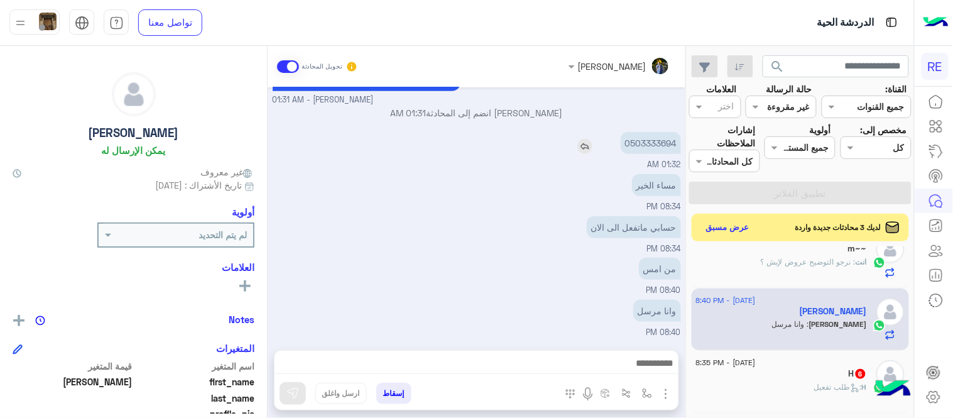
click at [643, 138] on p "0503333694" at bounding box center [651, 143] width 60 height 22
copy p "0503333694"
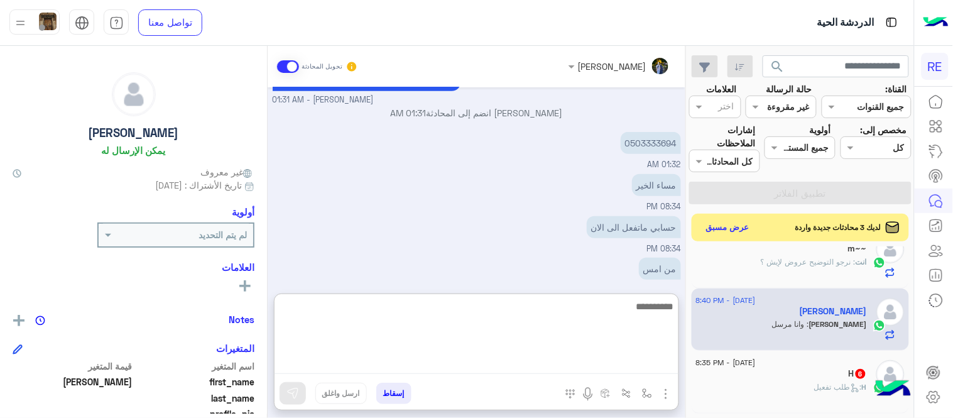
click at [457, 368] on textarea at bounding box center [477, 335] width 404 height 75
type textarea "**********"
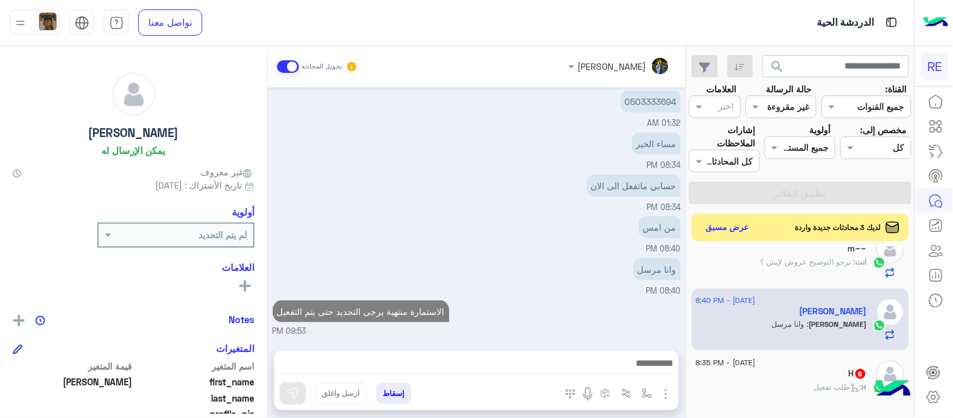
click at [606, 273] on div "[DATE] تم تسجيل السيارة 10:00 PM اهلا بك عزيزنا الكابتن، سيتم مراجعة حسابك وابل…" at bounding box center [477, 212] width 418 height 250
click at [815, 385] on span ": طلب تفعيل" at bounding box center [838, 386] width 48 height 9
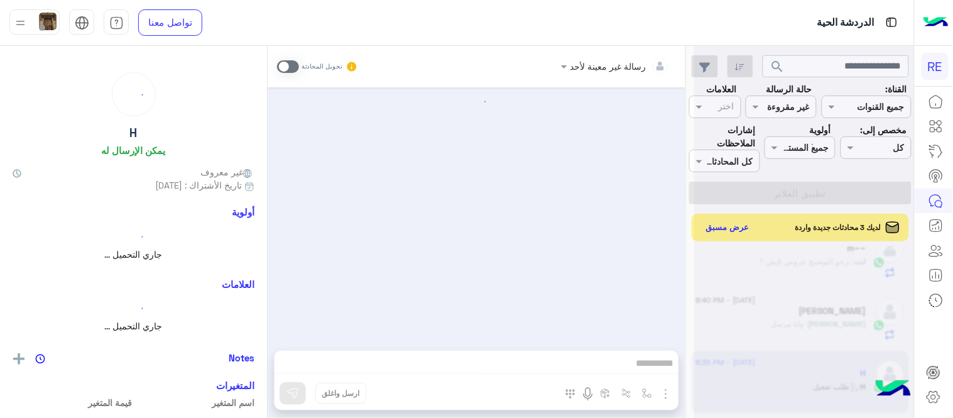
click at [815, 385] on div at bounding box center [804, 214] width 220 height 418
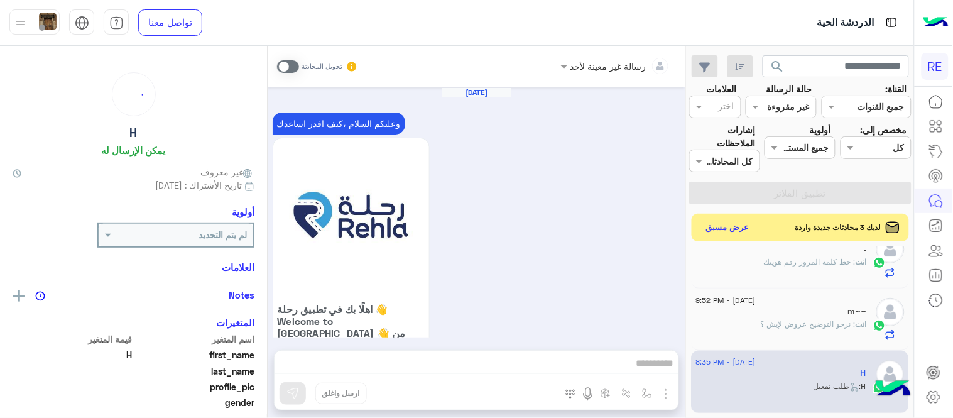
scroll to position [1195, 0]
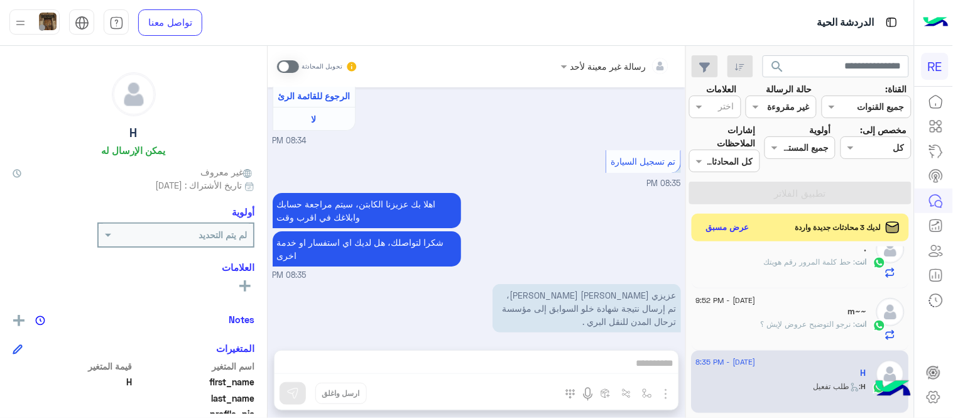
click at [283, 62] on span at bounding box center [288, 66] width 22 height 13
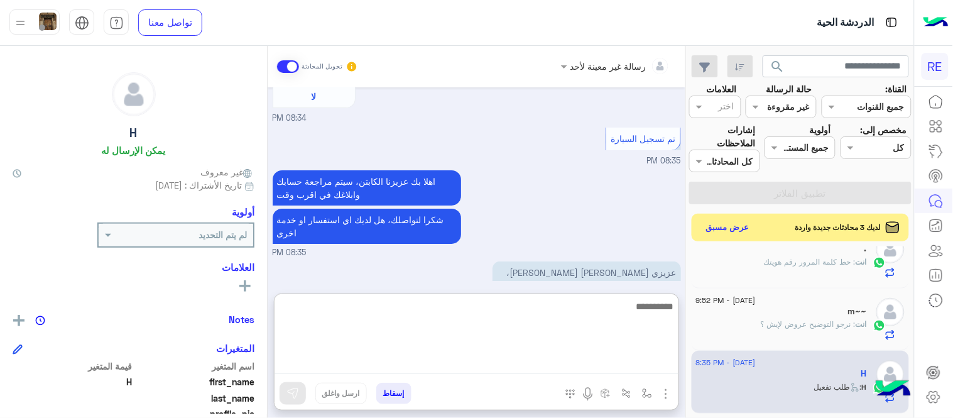
click at [498, 360] on textarea at bounding box center [477, 335] width 404 height 75
type textarea "**********"
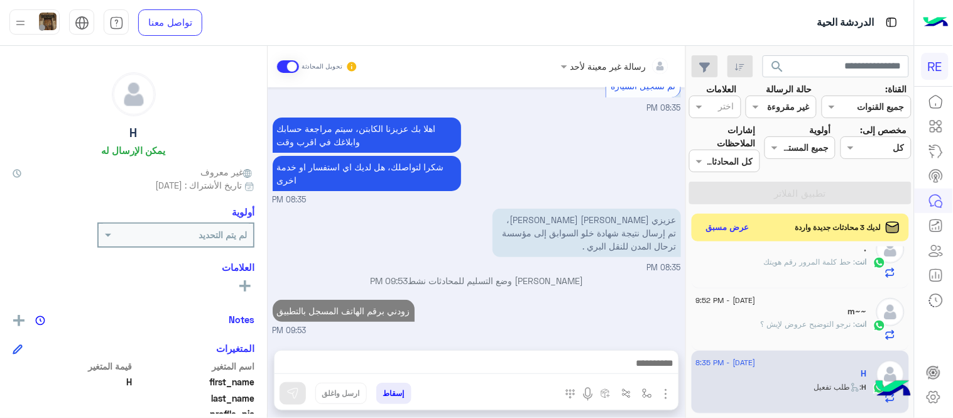
scroll to position [1258, 0]
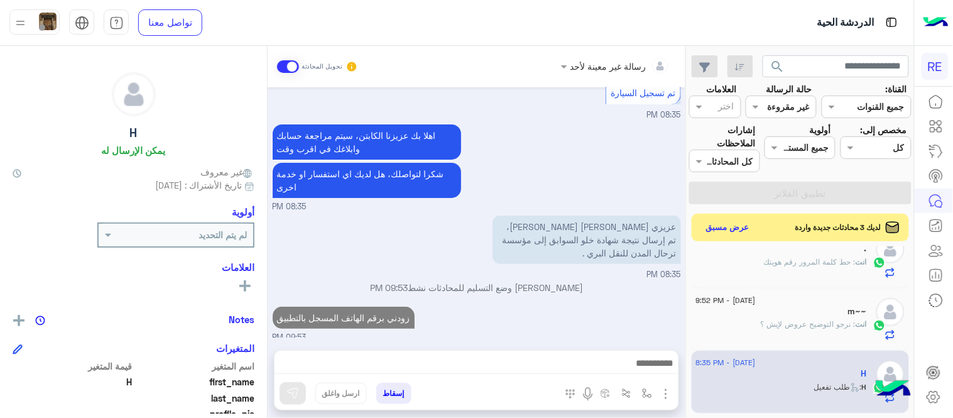
click at [655, 252] on div "[DATE] وعليكم السلام ،كيف اقدر اساعدك اهلًا بك في تطبيق رحلة 👋 Welcome to Rehla…" at bounding box center [477, 212] width 418 height 250
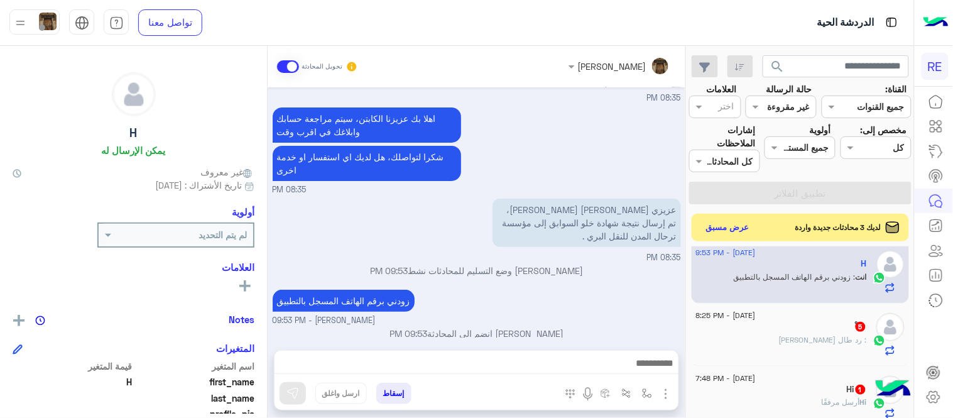
scroll to position [718, 0]
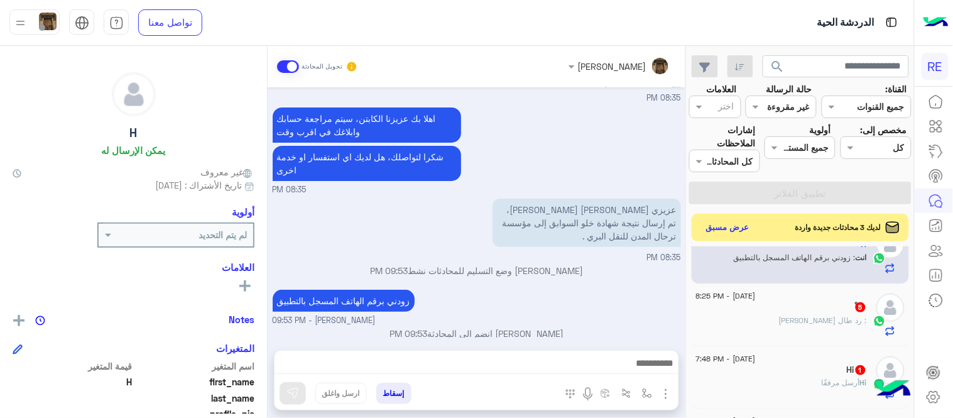
click at [804, 311] on div "ْ 5" at bounding box center [781, 308] width 171 height 13
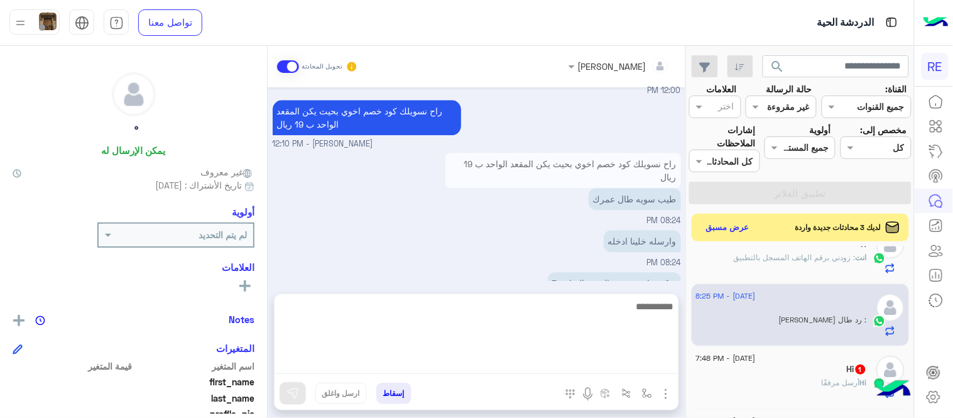
scroll to position [2050, 0]
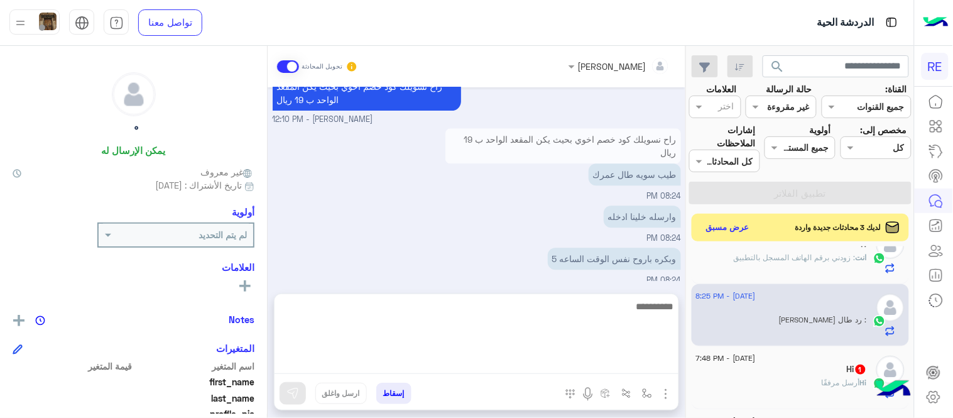
click at [400, 369] on textarea at bounding box center [477, 335] width 404 height 75
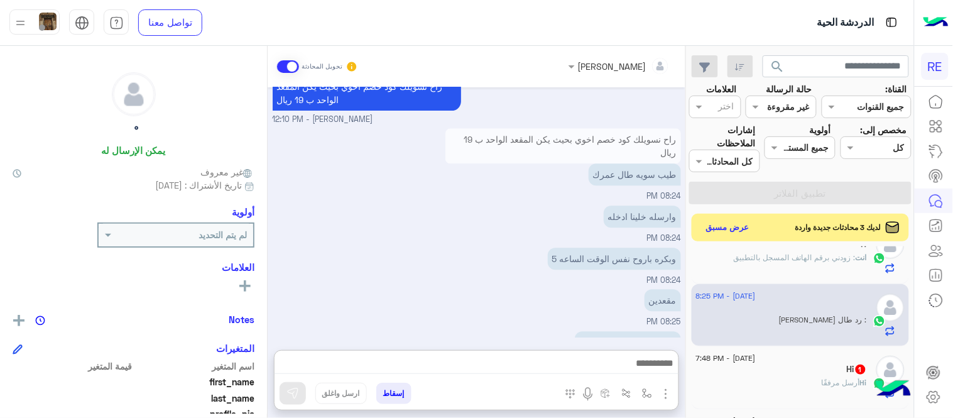
click at [456, 233] on div "[DATE] عميل � 08:07 PM هل لديك حساب مسجل على التطبيق لا نعم 08:07 PM نعم 08:07 …" at bounding box center [477, 212] width 418 height 250
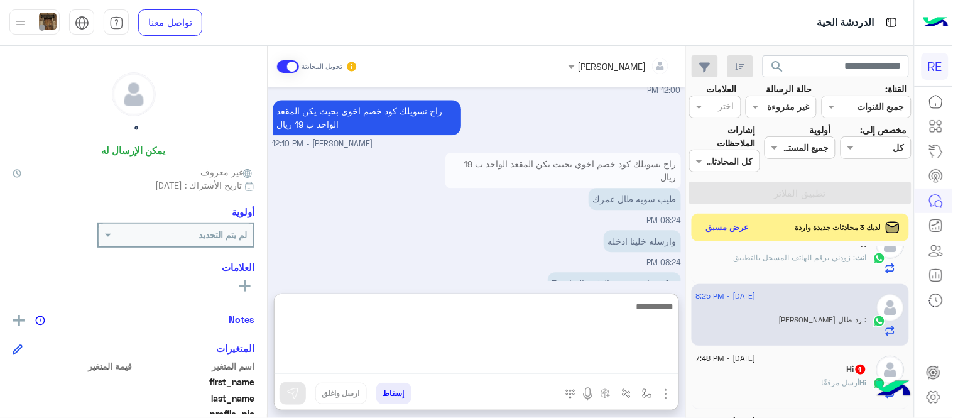
click at [466, 368] on textarea at bounding box center [477, 335] width 404 height 75
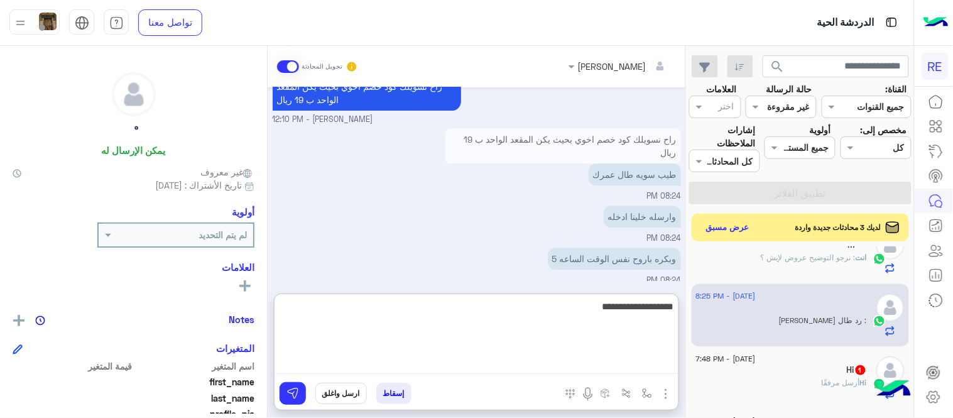
click at [633, 315] on textarea "**********" at bounding box center [477, 335] width 404 height 75
click at [512, 310] on textarea "**********" at bounding box center [477, 335] width 404 height 75
type textarea "**********"
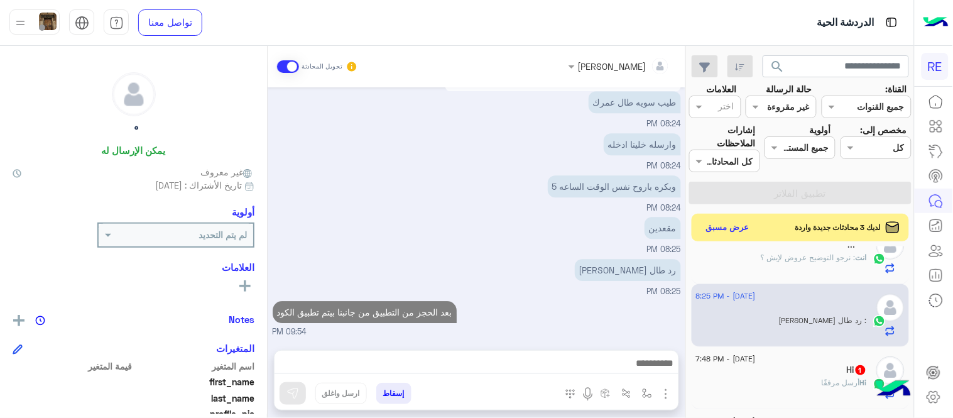
click at [641, 268] on div "[DATE] عميل � 08:07 PM هل لديك حساب مسجل على التطبيق لا نعم 08:07 PM نعم 08:07 …" at bounding box center [477, 212] width 418 height 250
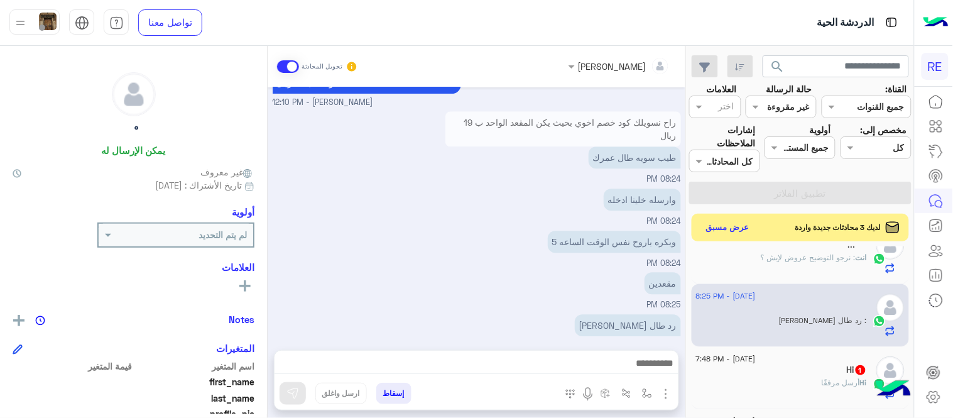
scroll to position [2066, 0]
click at [764, 376] on div "Hi 1" at bounding box center [781, 370] width 171 height 13
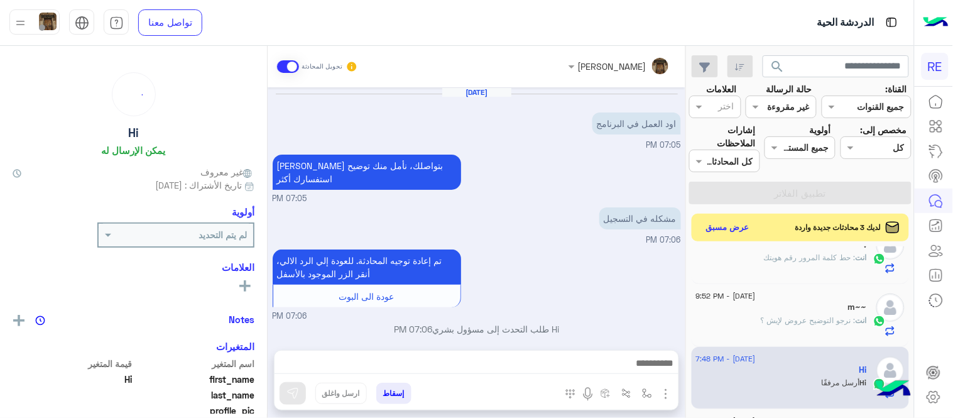
scroll to position [416, 0]
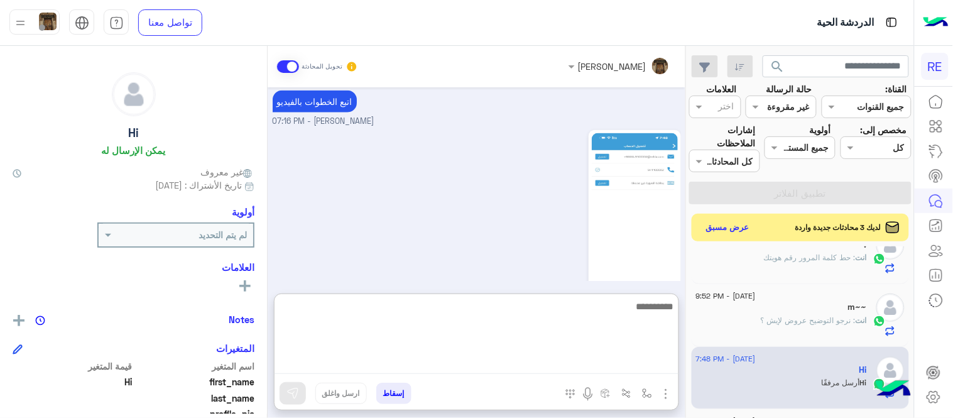
click at [461, 366] on textarea at bounding box center [477, 335] width 404 height 75
type textarea "**********"
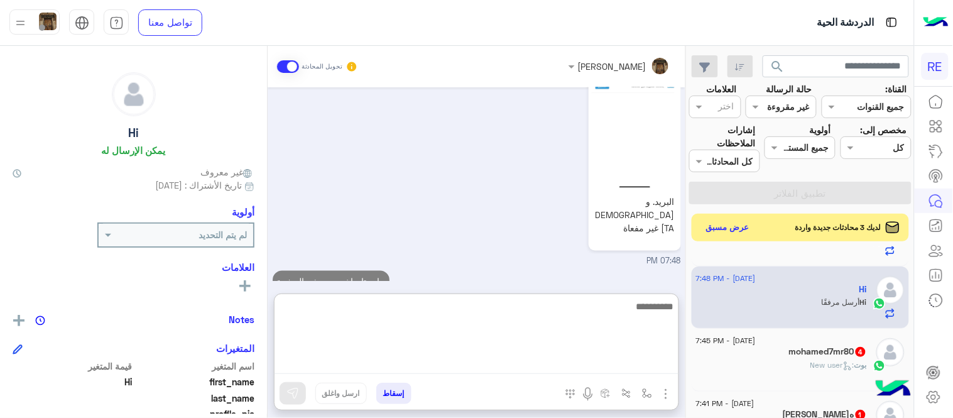
scroll to position [802, 0]
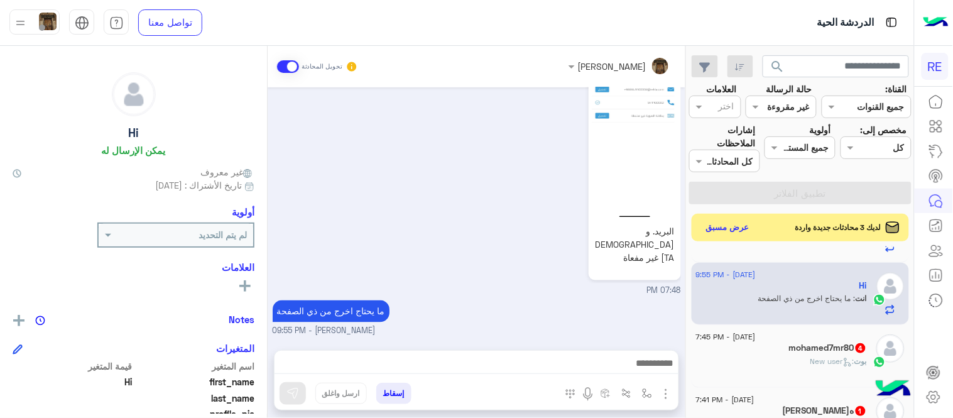
click at [776, 354] on div "mohamed7mr80 4" at bounding box center [781, 348] width 171 height 13
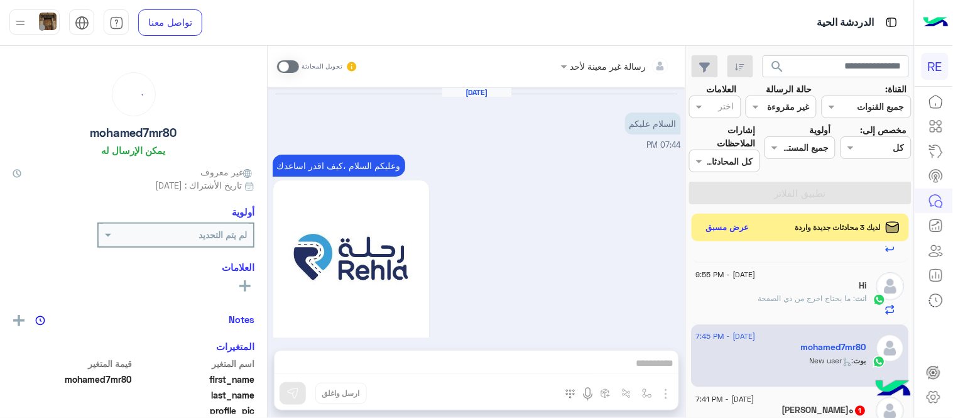
scroll to position [683, 0]
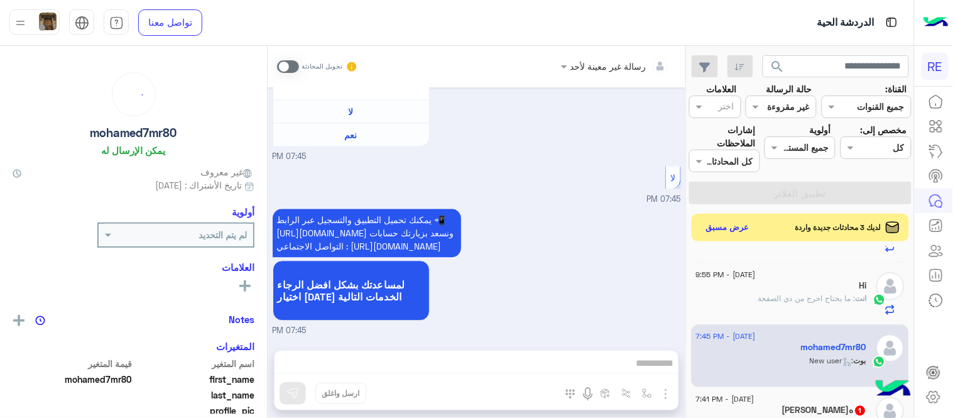
click at [290, 60] on span at bounding box center [288, 66] width 22 height 13
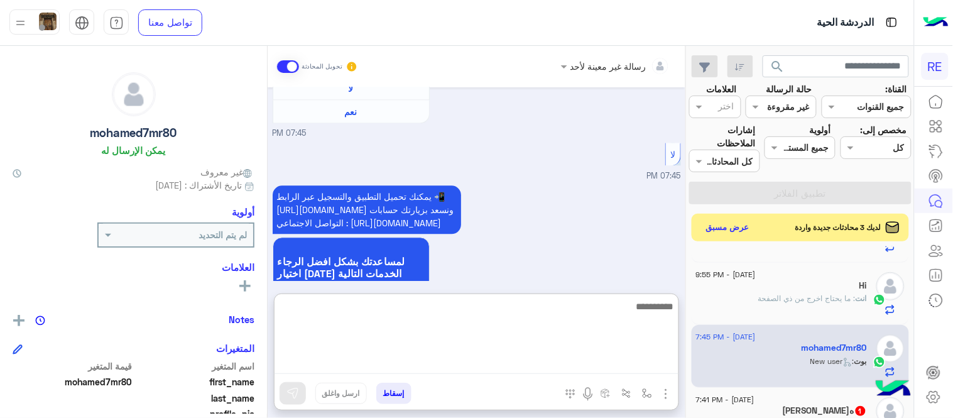
click at [437, 367] on textarea at bounding box center [477, 335] width 404 height 75
type textarea "**********"
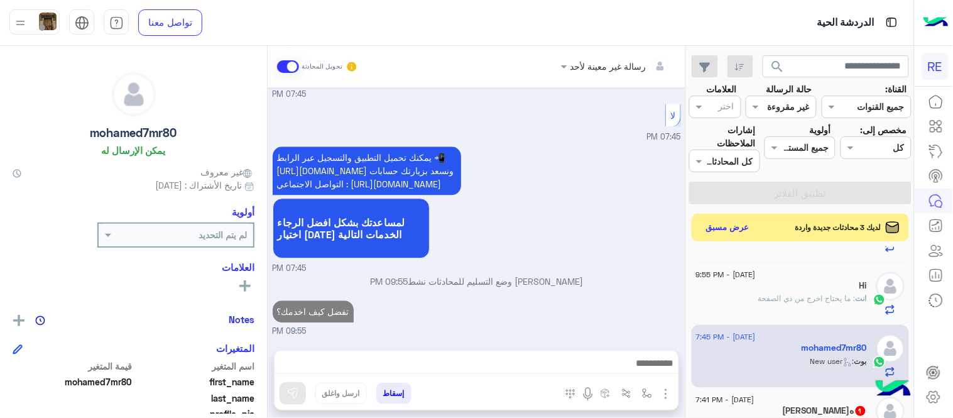
scroll to position [746, 0]
click at [589, 219] on div "[DATE] السلام عليكم 07:44 PM وعليكم السلام ،كيف اقدر اساعدك اهلًا بك في تطبيق ر…" at bounding box center [477, 212] width 418 height 250
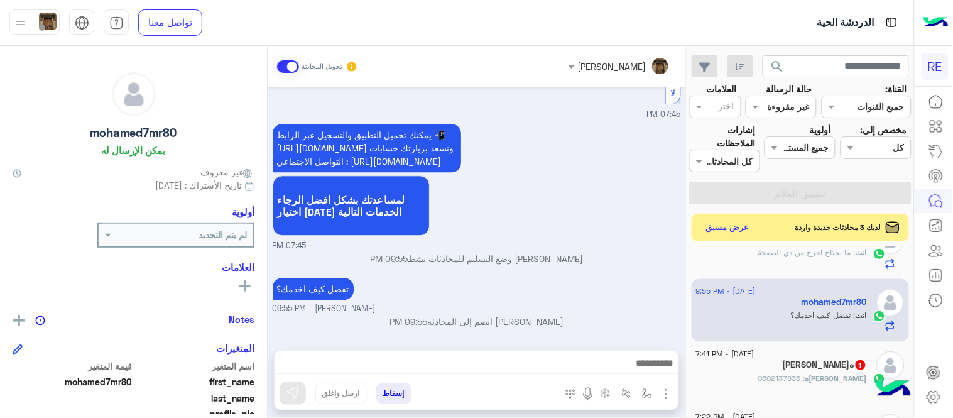
scroll to position [863, 0]
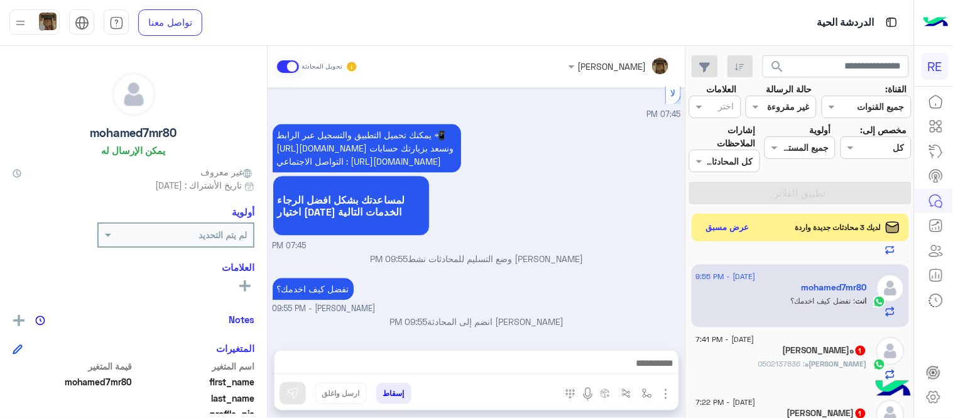
click at [806, 354] on div "[PERSON_NAME]ه 1" at bounding box center [781, 351] width 171 height 13
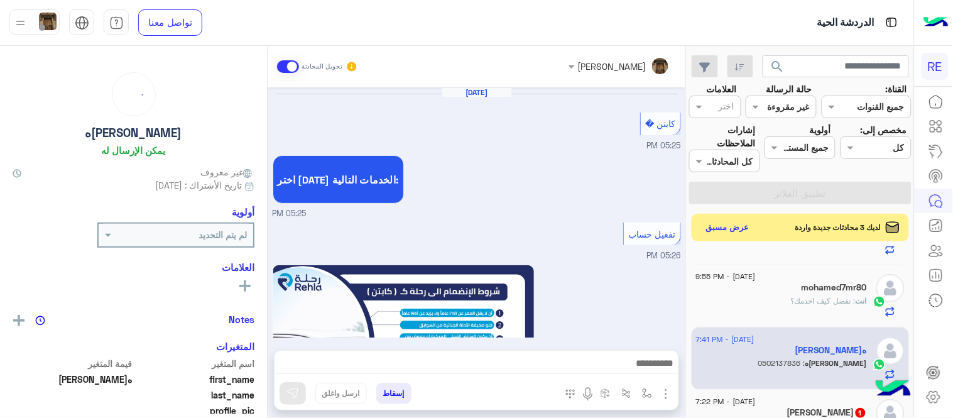
scroll to position [762, 0]
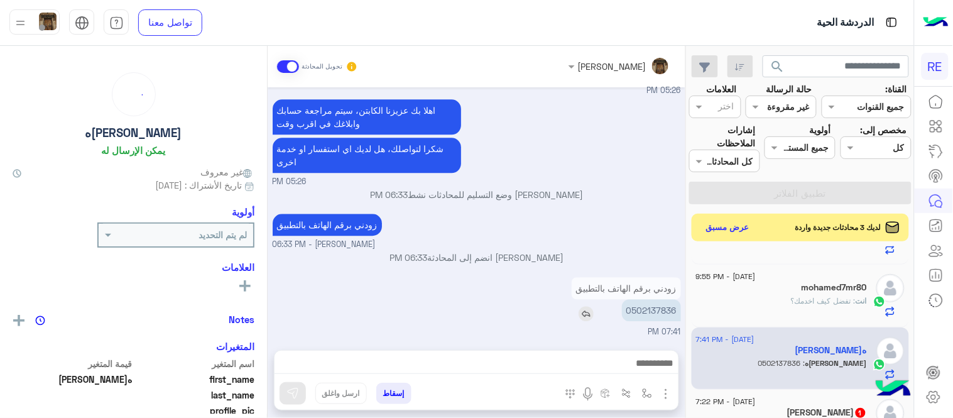
click at [651, 311] on p "0502137836" at bounding box center [651, 310] width 59 height 22
copy p "0502137836"
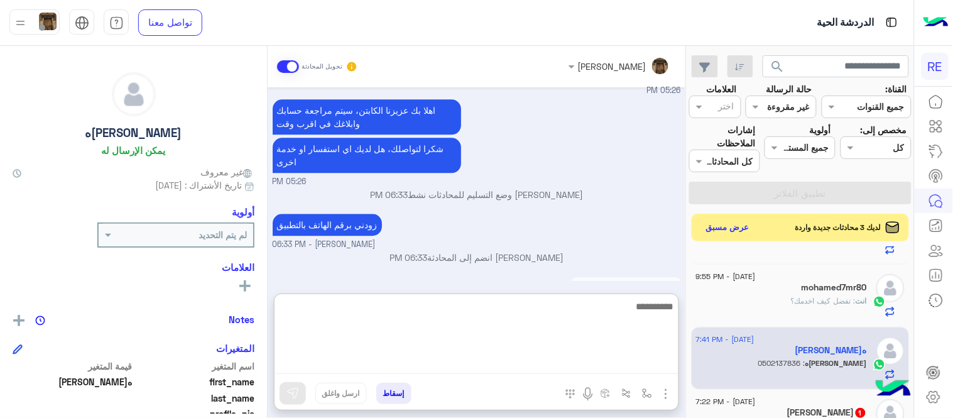
click at [491, 371] on textarea at bounding box center [477, 335] width 404 height 75
type textarea "**********"
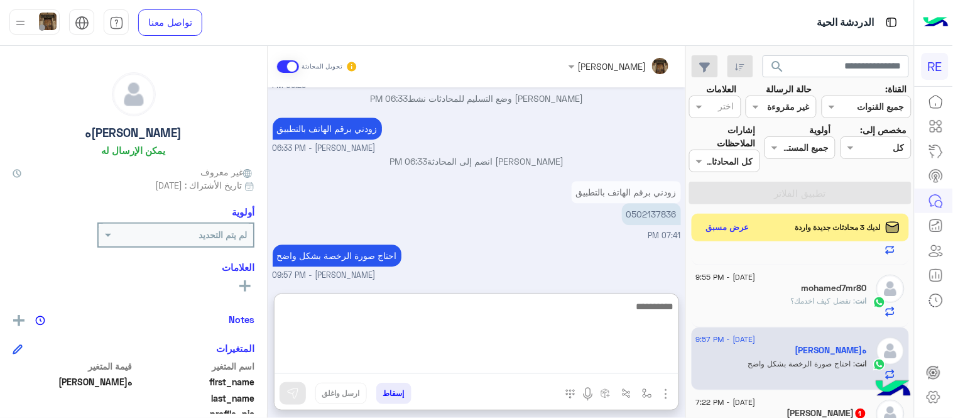
scroll to position [802, 0]
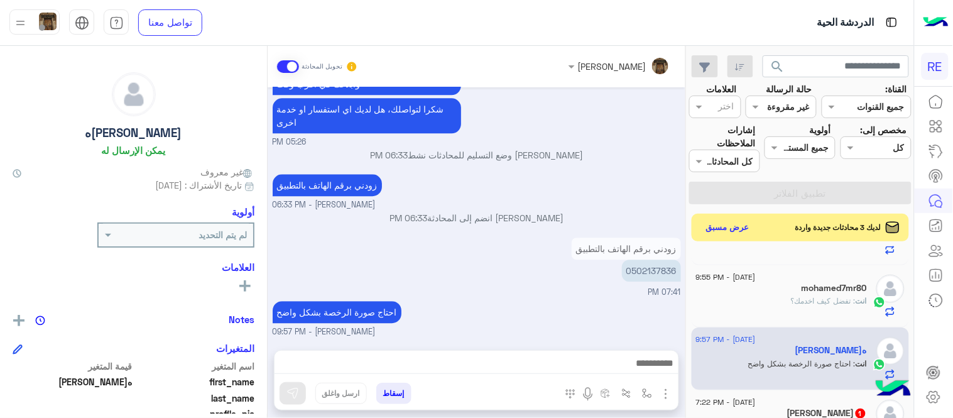
click at [642, 287] on div "[PERSON_NAME] تحويل المحادثة [DATE] كابتن � 05:25 PM اختر [DATE] الخدمات التالي…" at bounding box center [477, 234] width 418 height 377
click at [642, 287] on div "زودني برقم الهاتف بالتطبيق 0502137836 07:41 PM" at bounding box center [477, 266] width 408 height 64
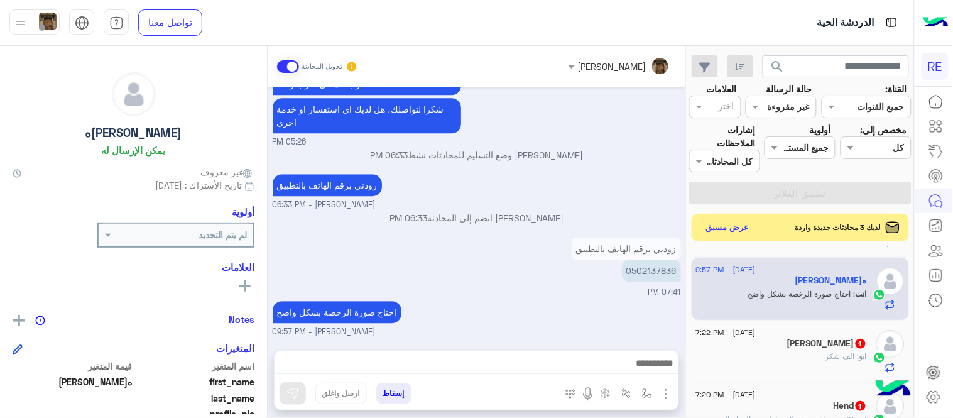
scroll to position [918, 0]
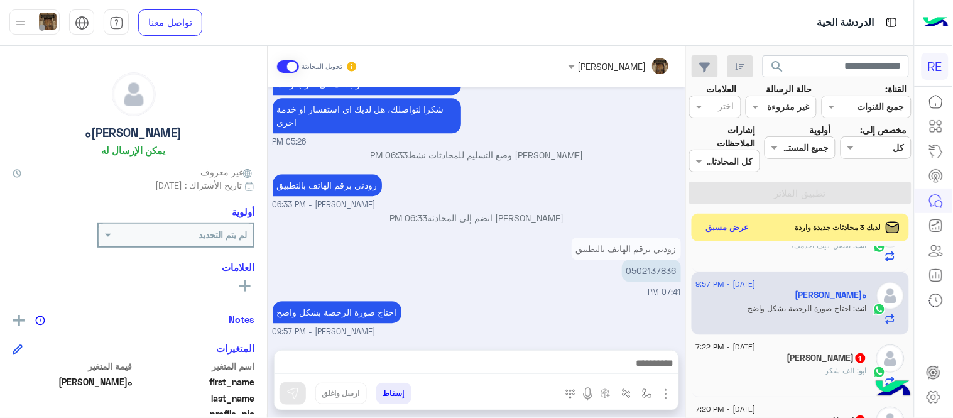
click at [764, 364] on div "[PERSON_NAME] 1" at bounding box center [781, 358] width 171 height 13
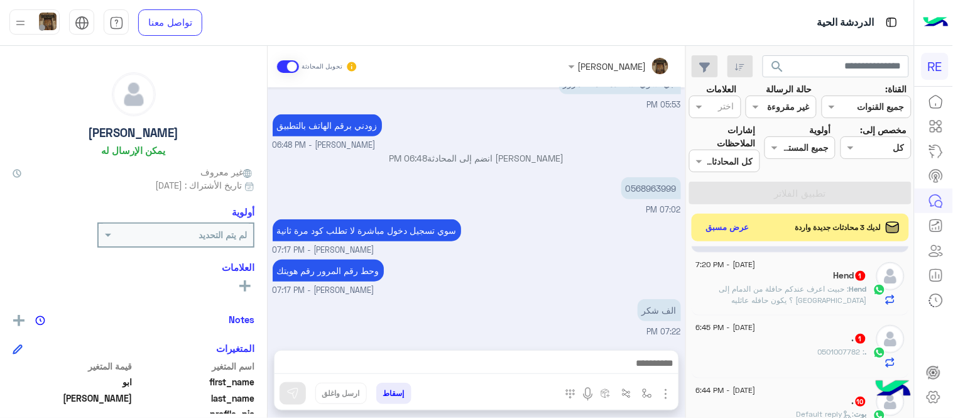
scroll to position [1072, 0]
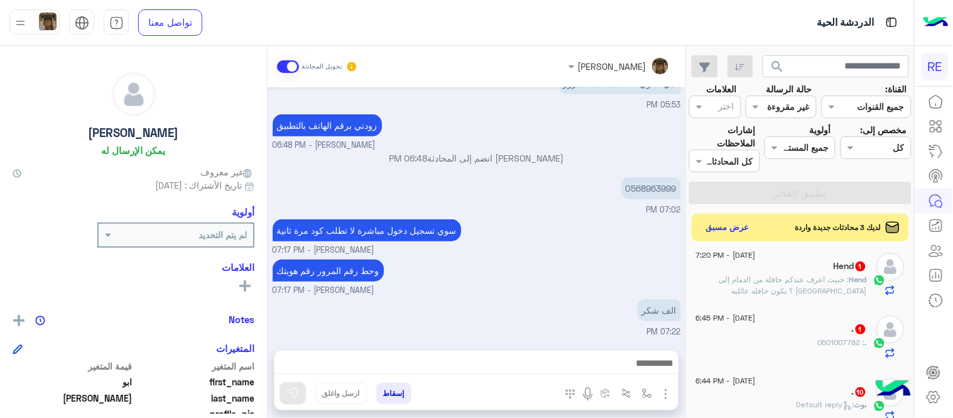
click at [827, 283] on span ": حبيت اعرف عندكم حافلة من الدمام إلى [GEOGRAPHIC_DATA] ؟ يكون حافله عائليه" at bounding box center [793, 285] width 148 height 21
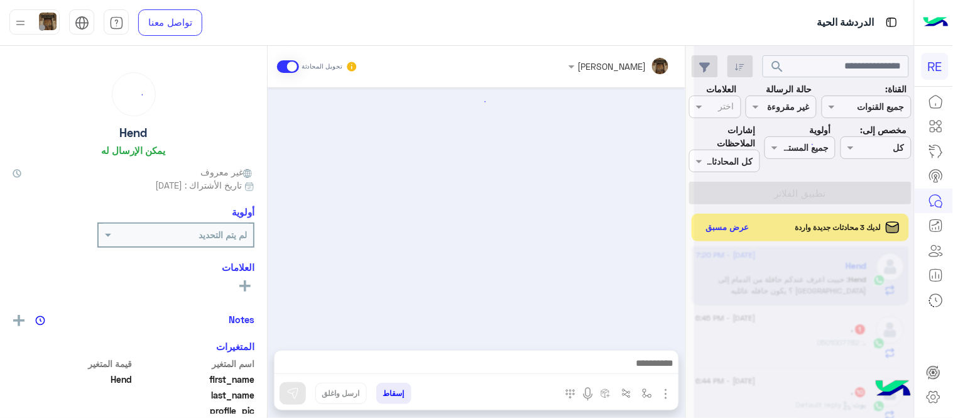
scroll to position [448, 0]
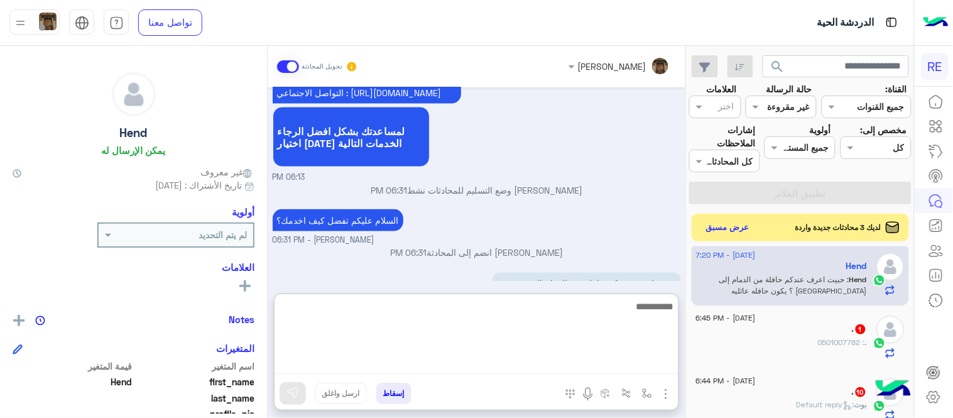
click at [587, 364] on textarea at bounding box center [477, 335] width 404 height 75
type textarea "********"
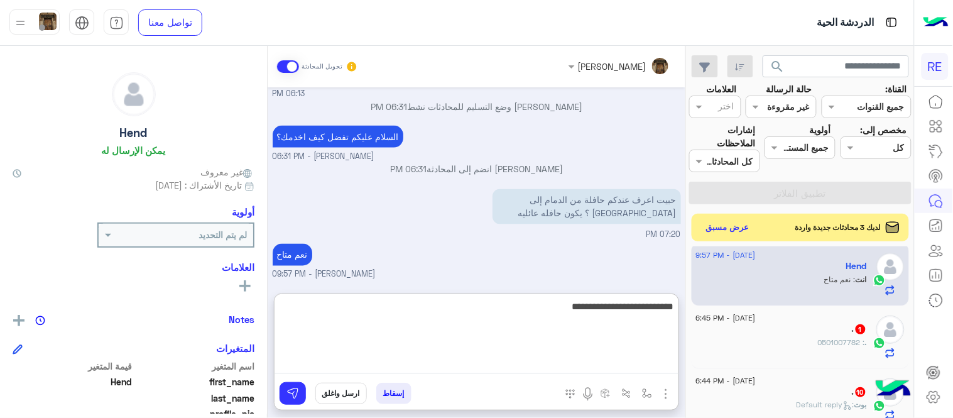
type textarea "**********"
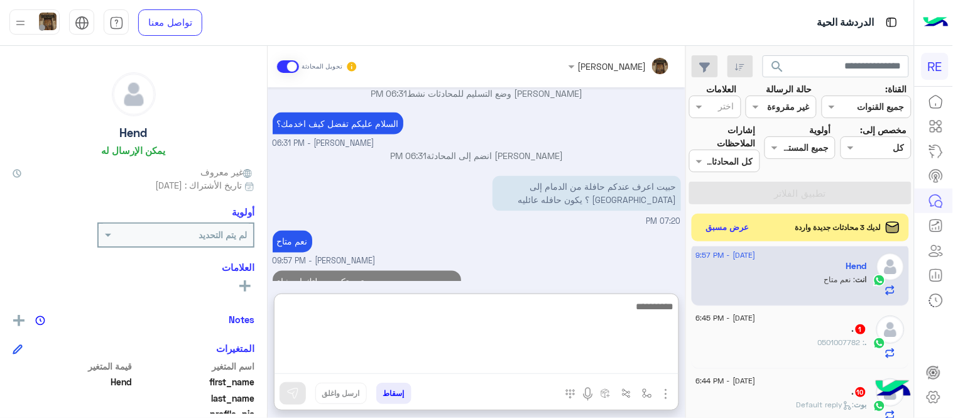
scroll to position [585, 0]
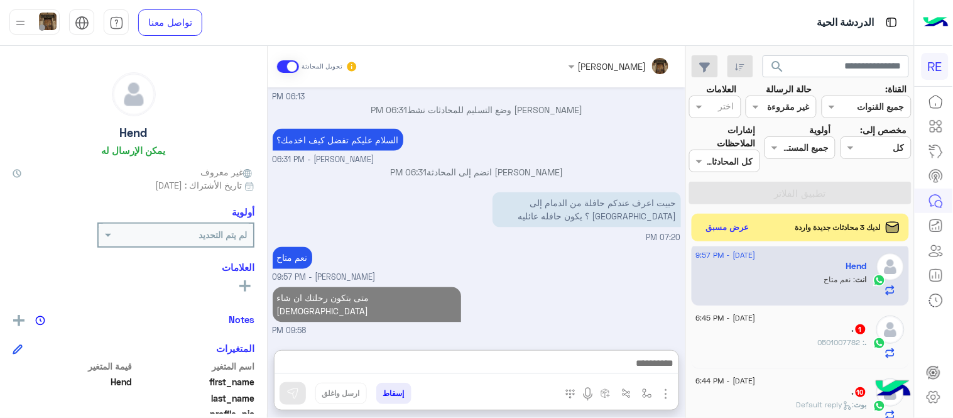
click at [594, 248] on div "[DATE] عربي 06:13 PM هل أنت ؟ كابتن 👨🏻‍✈️ عميل 🧳 رحال (مرشد مرخص) 🏖️ 06:13 PM ع…" at bounding box center [477, 212] width 418 height 250
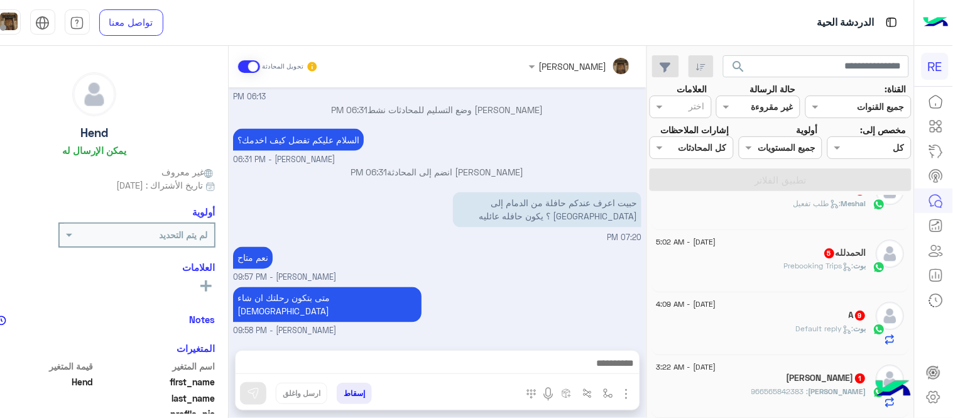
scroll to position [6, 0]
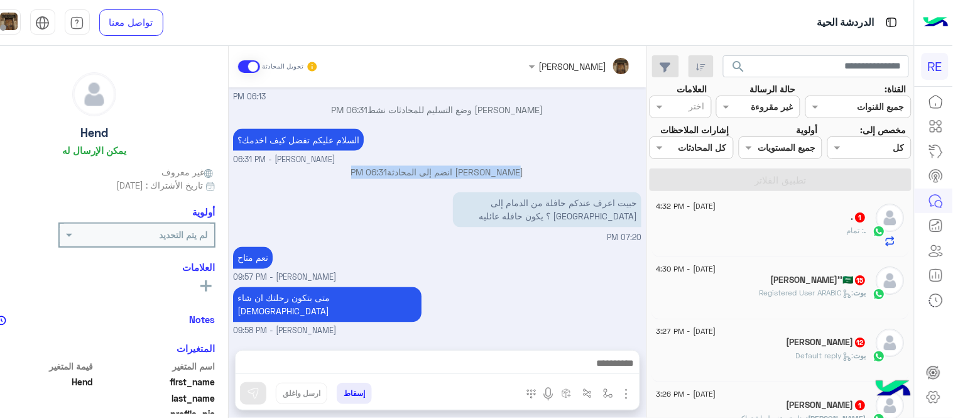
drag, startPoint x: 646, startPoint y: 221, endPoint x: 639, endPoint y: 194, distance: 28.5
click at [639, 194] on div "[DATE] عربي 06:13 PM هل أنت ؟ كابتن 👨🏻‍✈️ عميل 🧳 رحال (مرشد مرخص) 🏖️ 06:13 PM ع…" at bounding box center [438, 212] width 418 height 250
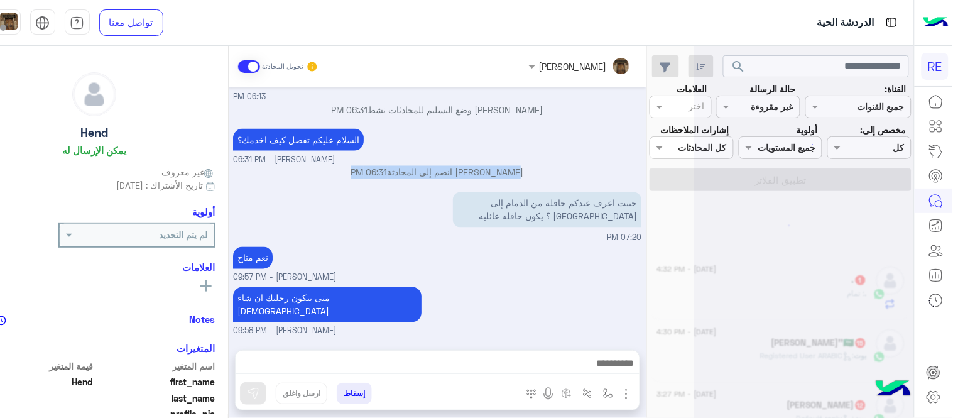
scroll to position [0, 0]
click at [567, 244] on div "حبيت اعرف عندكم حافلة من الدمام إلى [GEOGRAPHIC_DATA] ؟ يكون حافله عائليه 07:20…" at bounding box center [437, 216] width 408 height 55
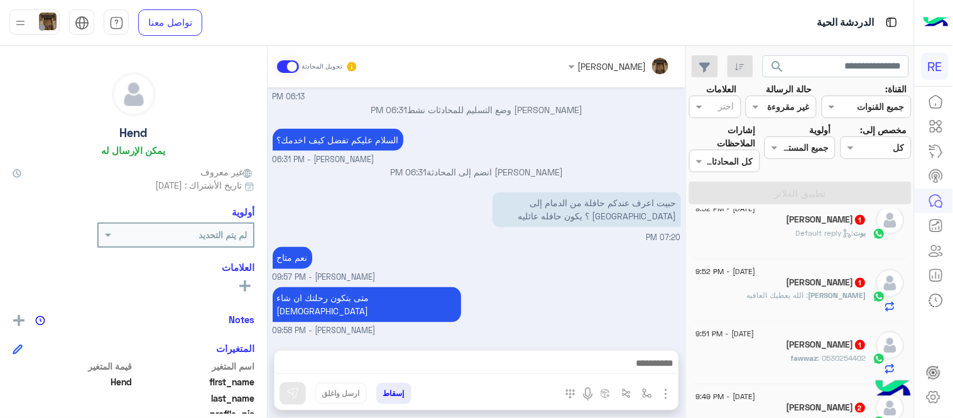
scroll to position [352, 0]
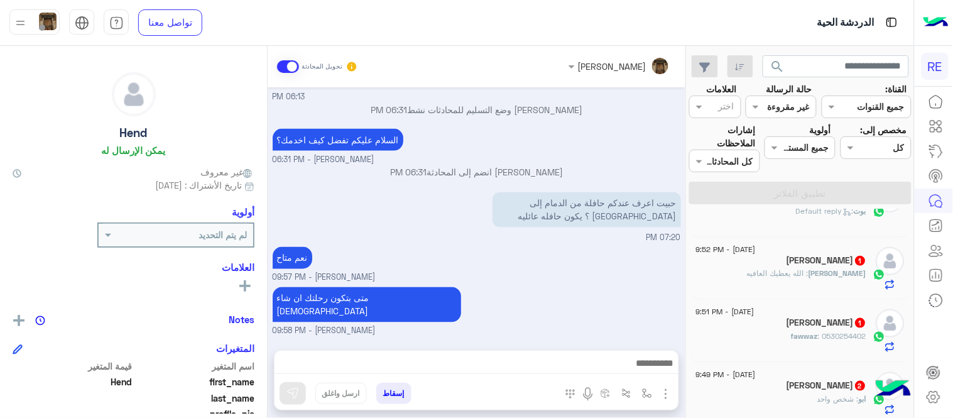
click at [743, 277] on div "[PERSON_NAME] : الله يعطيك العافيه" at bounding box center [781, 279] width 171 height 22
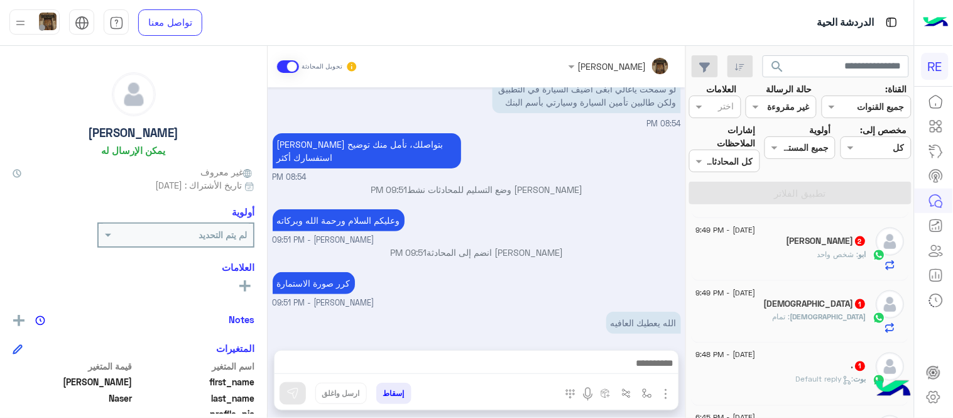
scroll to position [492, 0]
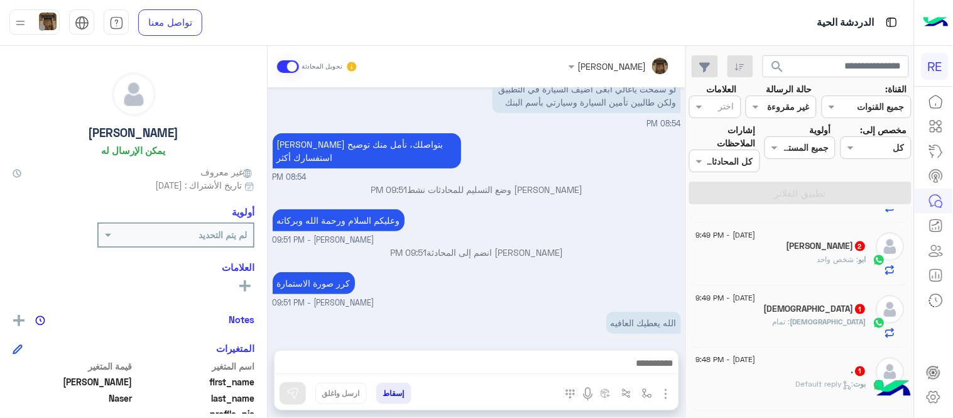
click at [733, 312] on div "[DEMOGRAPHIC_DATA] 1" at bounding box center [781, 309] width 171 height 13
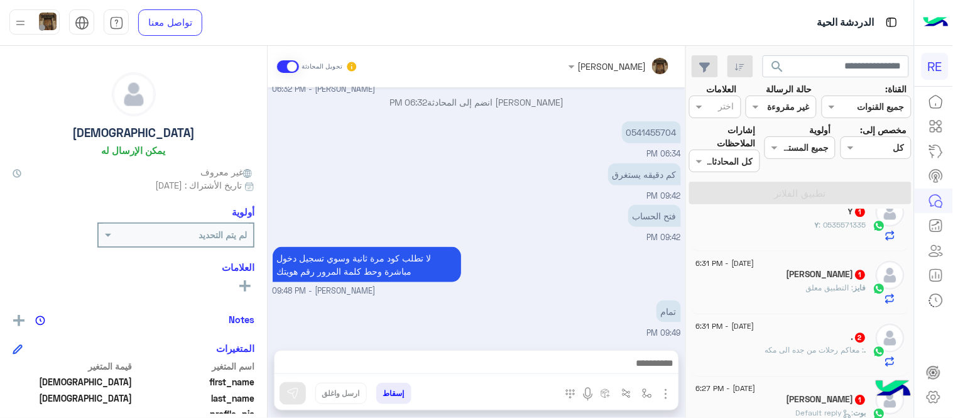
scroll to position [907, 0]
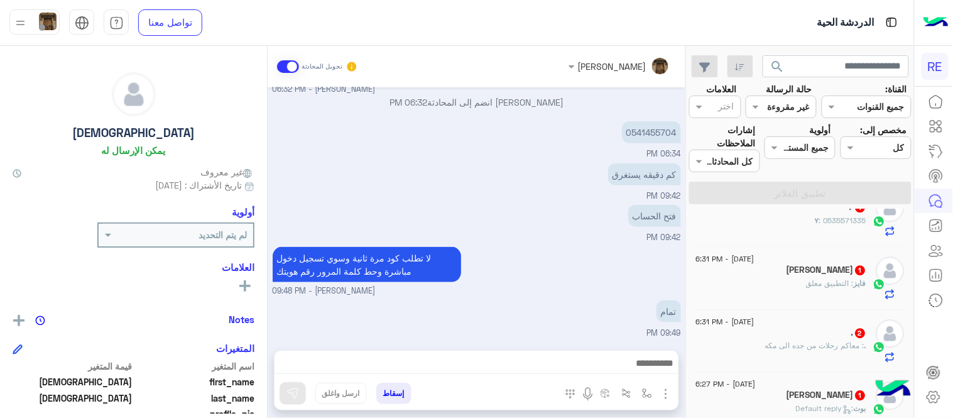
click at [767, 350] on span ": معاكم رحلات من جده الى مكه" at bounding box center [815, 345] width 99 height 9
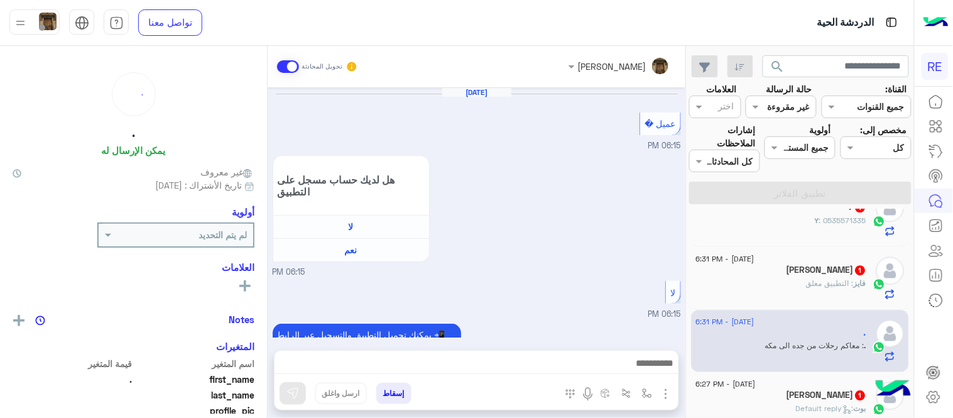
scroll to position [337, 0]
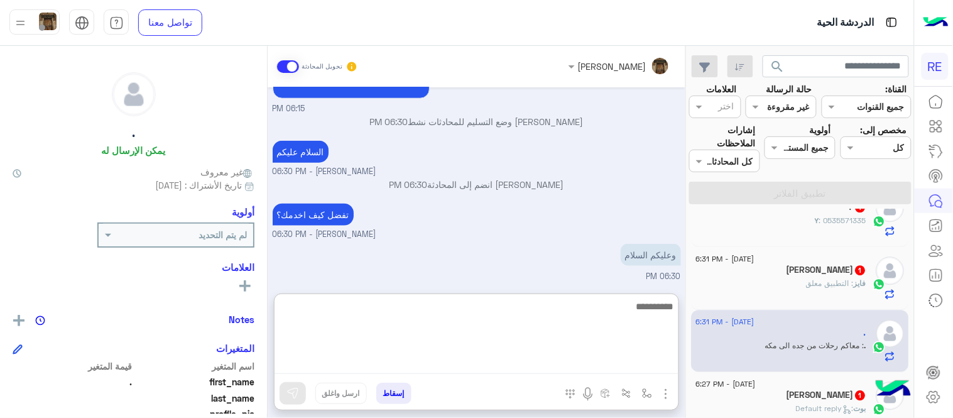
click at [426, 368] on textarea at bounding box center [477, 335] width 404 height 75
paste textarea "**********"
type textarea "**********"
